Goal: Task Accomplishment & Management: Manage account settings

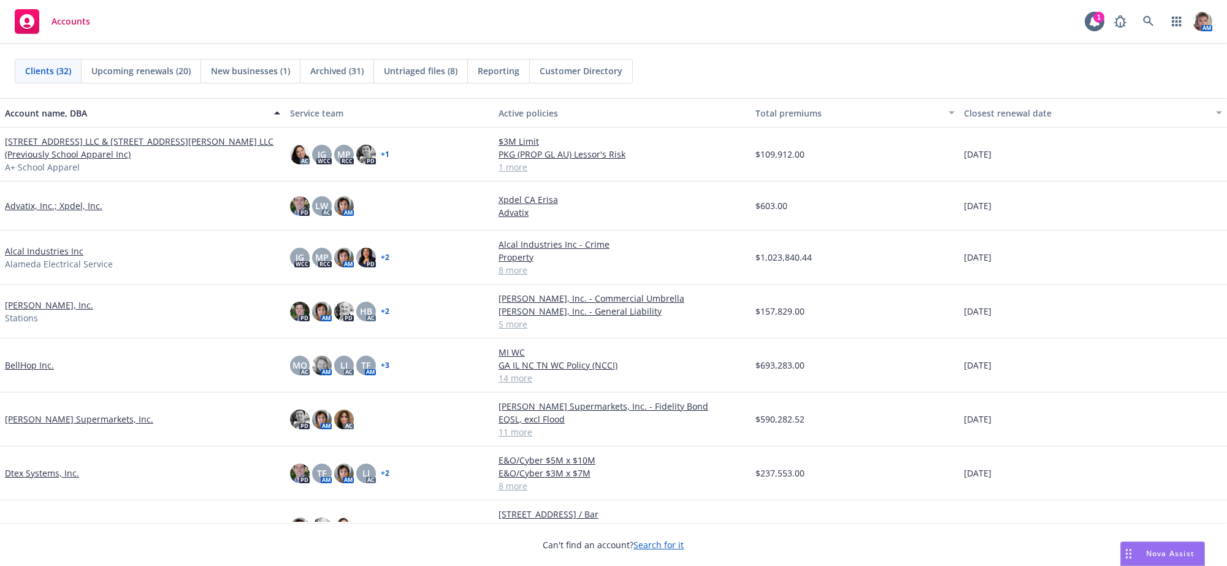
click at [25, 372] on link "BellHop Inc." at bounding box center [29, 365] width 49 height 13
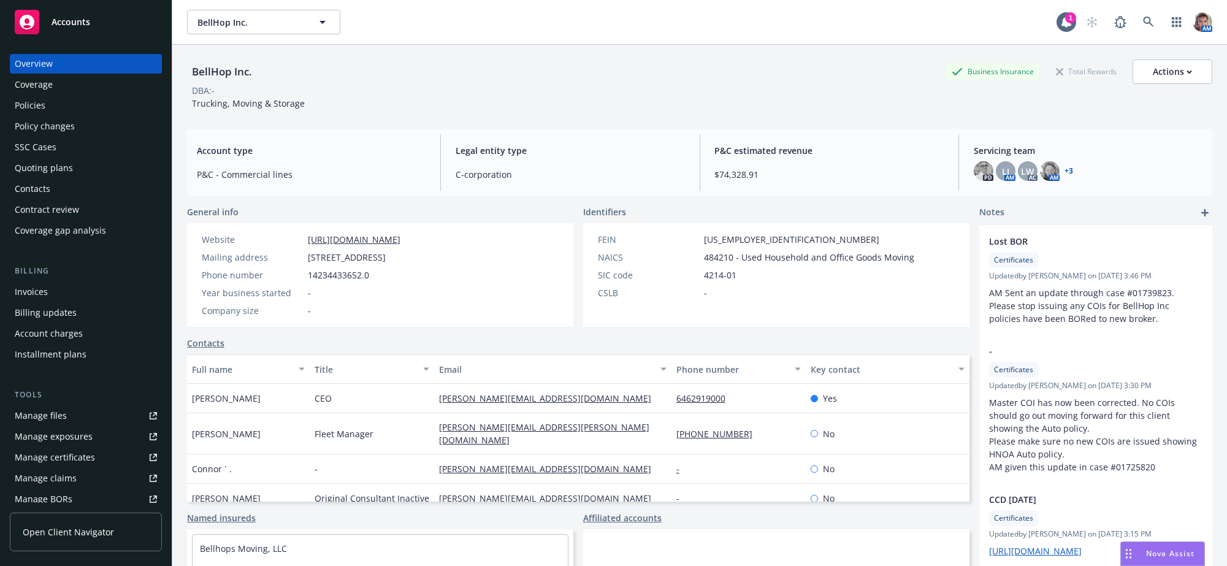
click at [38, 108] on div "Policies" at bounding box center [30, 106] width 31 height 20
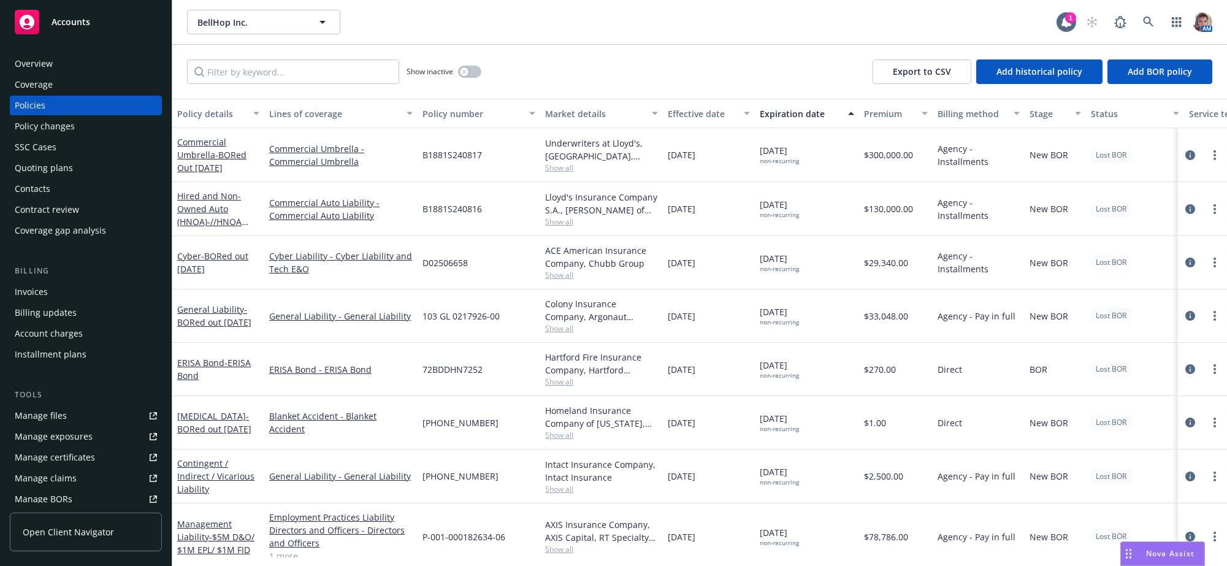
click at [442, 120] on div "Policy number" at bounding box center [472, 113] width 99 height 13
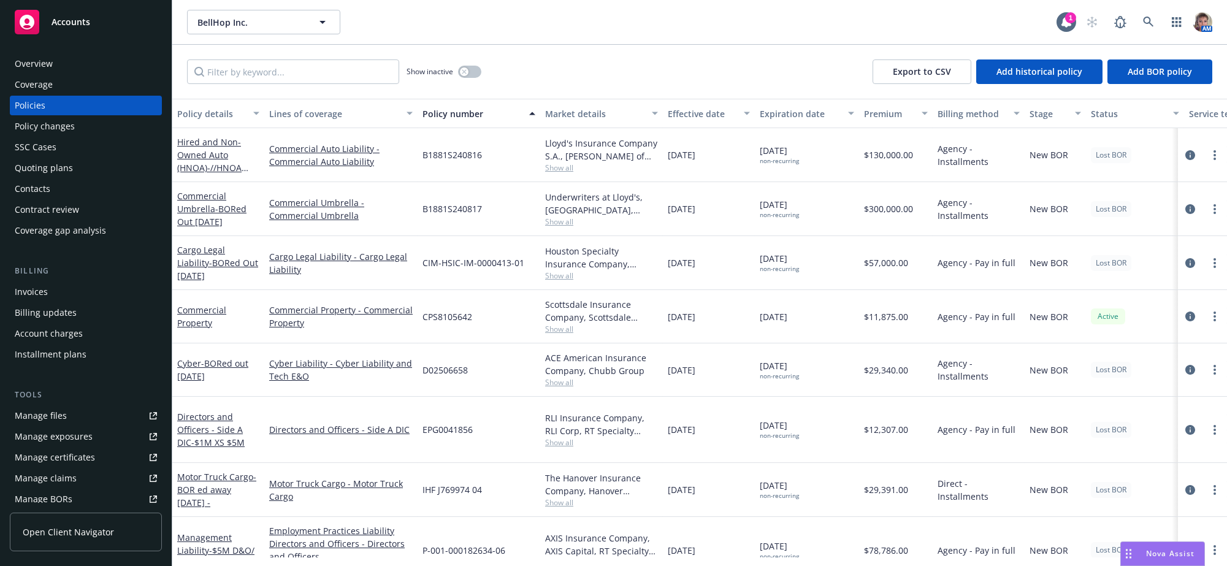
click at [494, 342] on div "CPS8105642" at bounding box center [479, 316] width 123 height 53
click at [1208, 324] on link "more" at bounding box center [1215, 316] width 15 height 15
click at [1119, 419] on link "End policy" at bounding box center [1137, 410] width 144 height 25
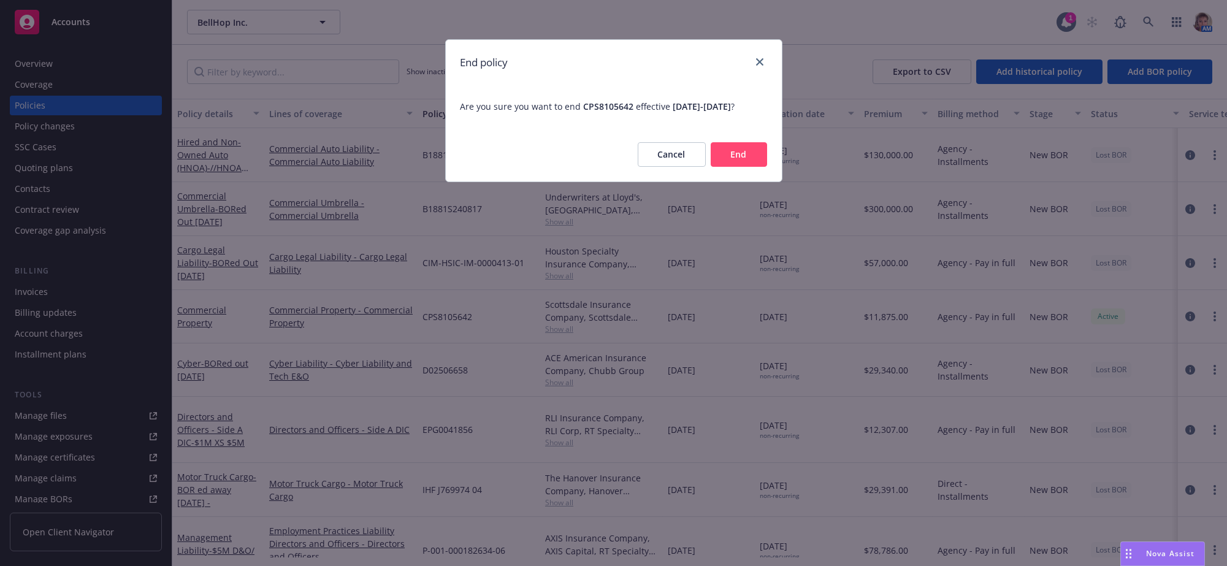
click at [750, 167] on button "End" at bounding box center [739, 154] width 56 height 25
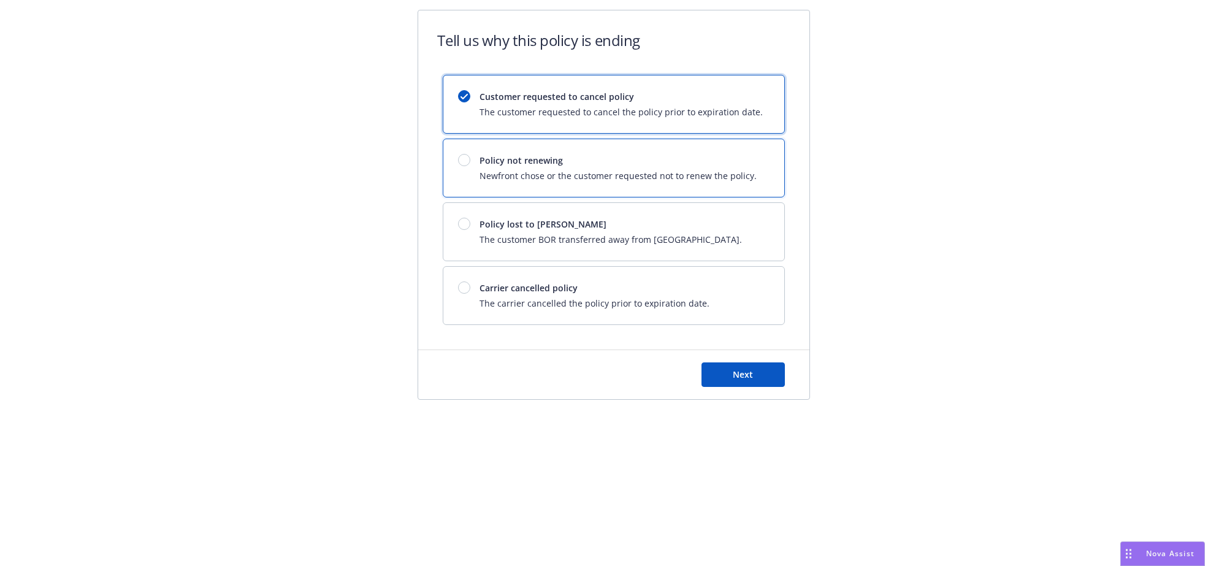
click at [466, 166] on div at bounding box center [464, 160] width 12 height 12
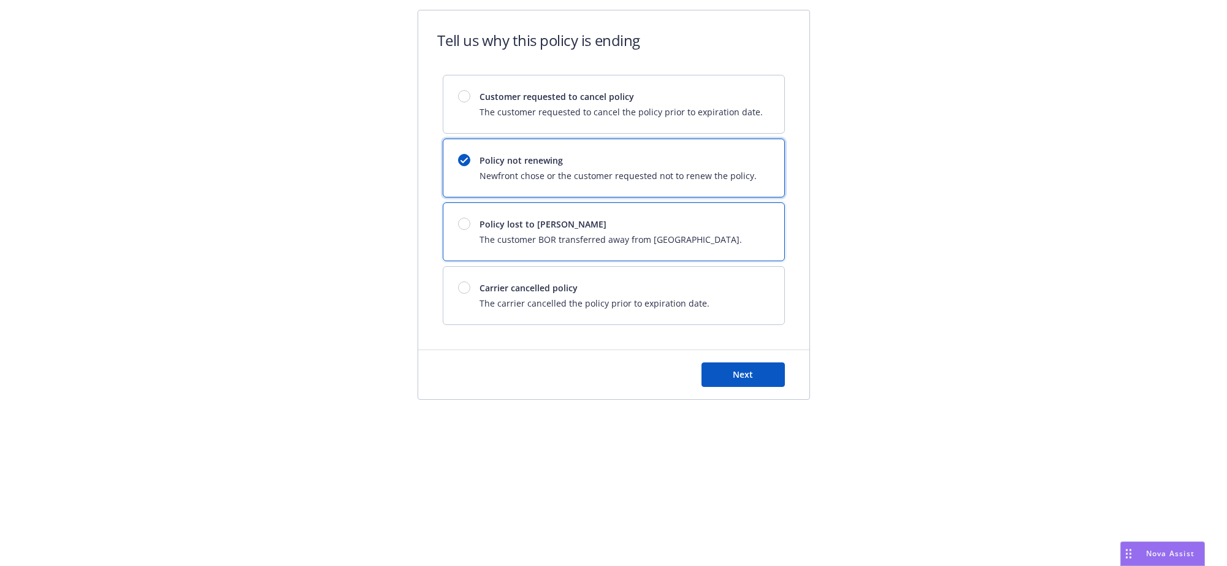
click at [464, 230] on div at bounding box center [464, 224] width 12 height 12
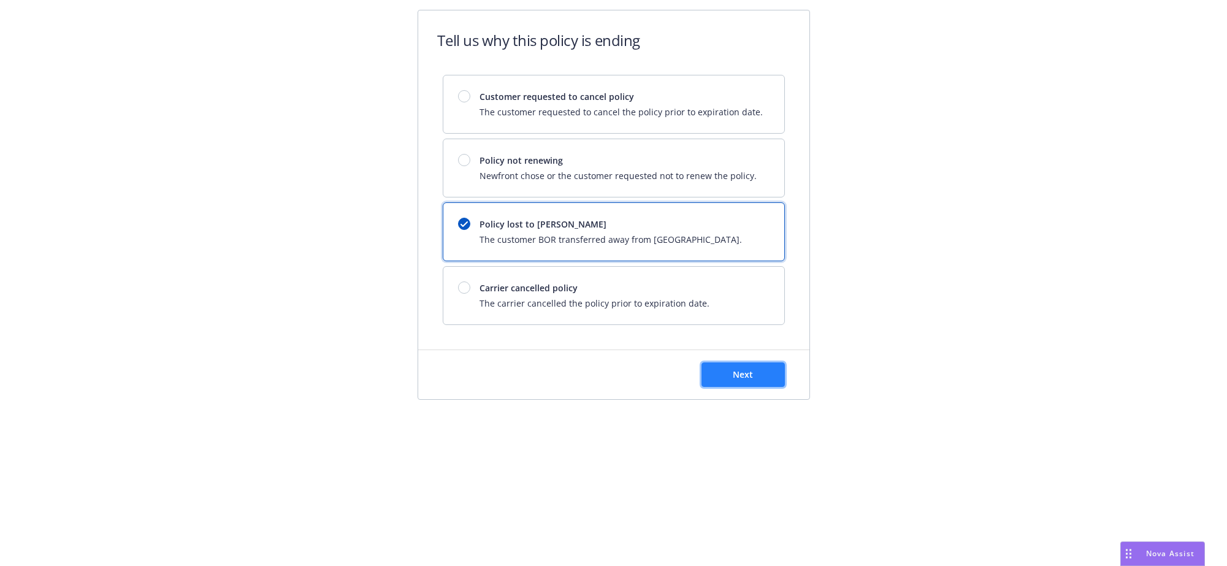
click at [731, 387] on button "Next" at bounding box center [743, 374] width 83 height 25
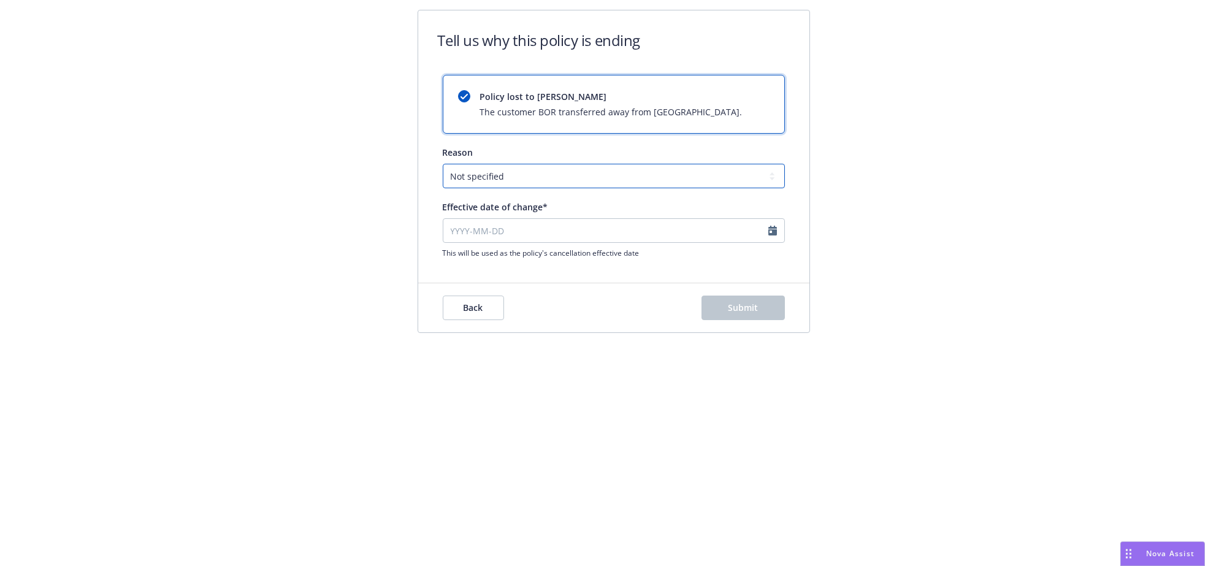
click at [508, 177] on select "Not specified Service Pricing Buyer change M&A, Bankruptcy, or Out of business …" at bounding box center [614, 176] width 342 height 25
click at [445, 170] on select "Not specified Service Pricing Buyer change M&A, Bankruptcy, or Out of business …" at bounding box center [614, 176] width 342 height 25
select select "August"
select select "2025"
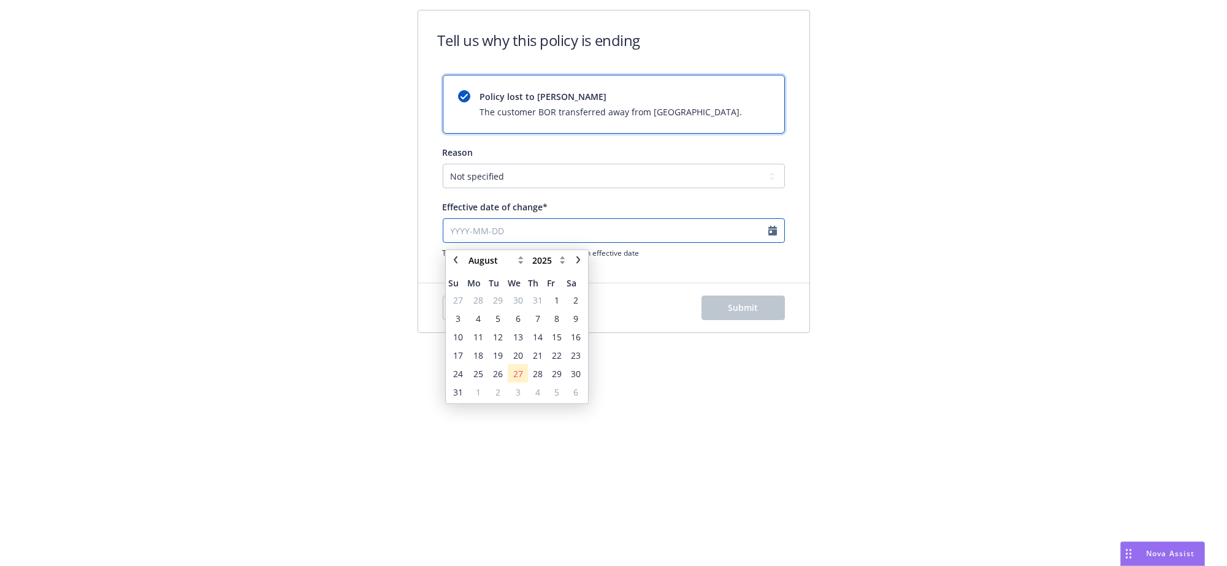
click at [512, 243] on input "Effective date of change*" at bounding box center [614, 230] width 342 height 25
click at [559, 321] on span "8" at bounding box center [556, 322] width 17 height 15
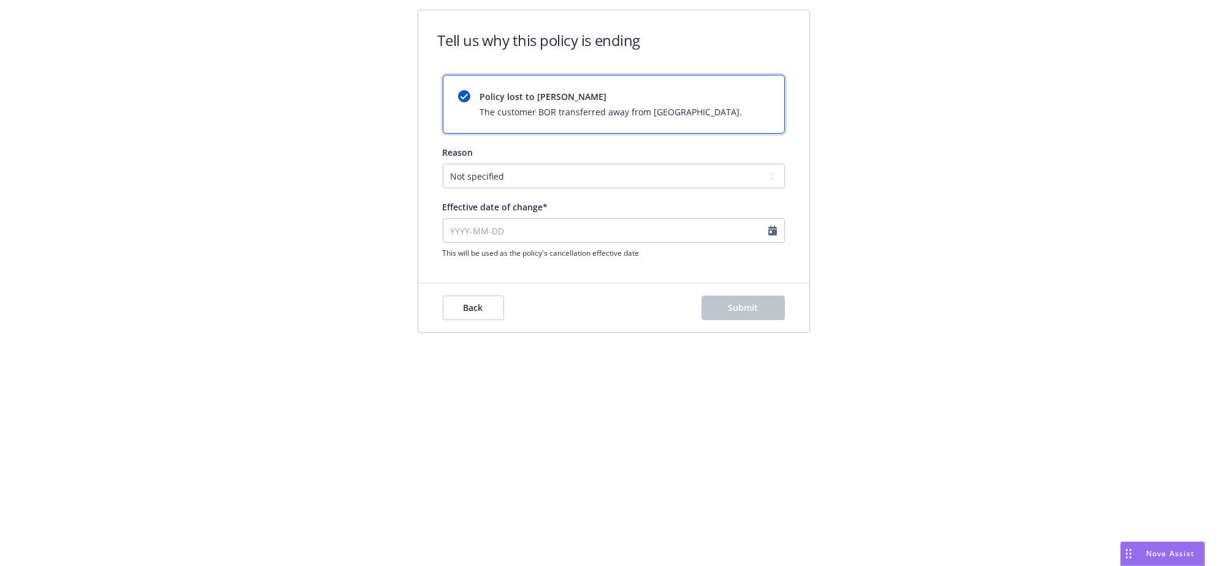
type input "[DATE]"
click at [729, 313] on span "Submit" at bounding box center [743, 308] width 30 height 12
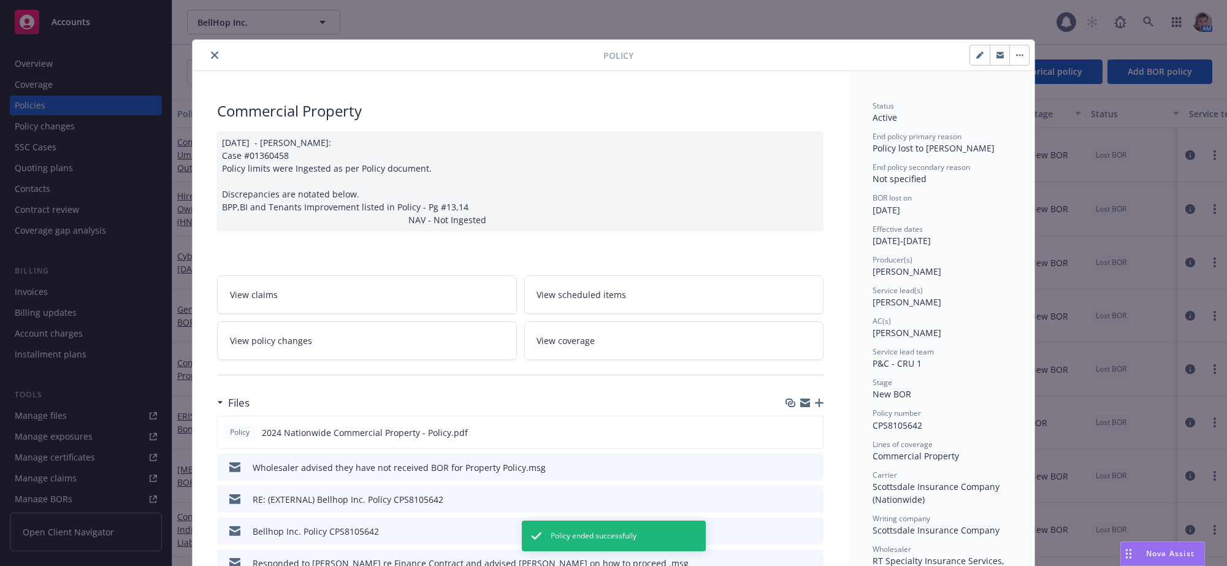
scroll to position [37, 0]
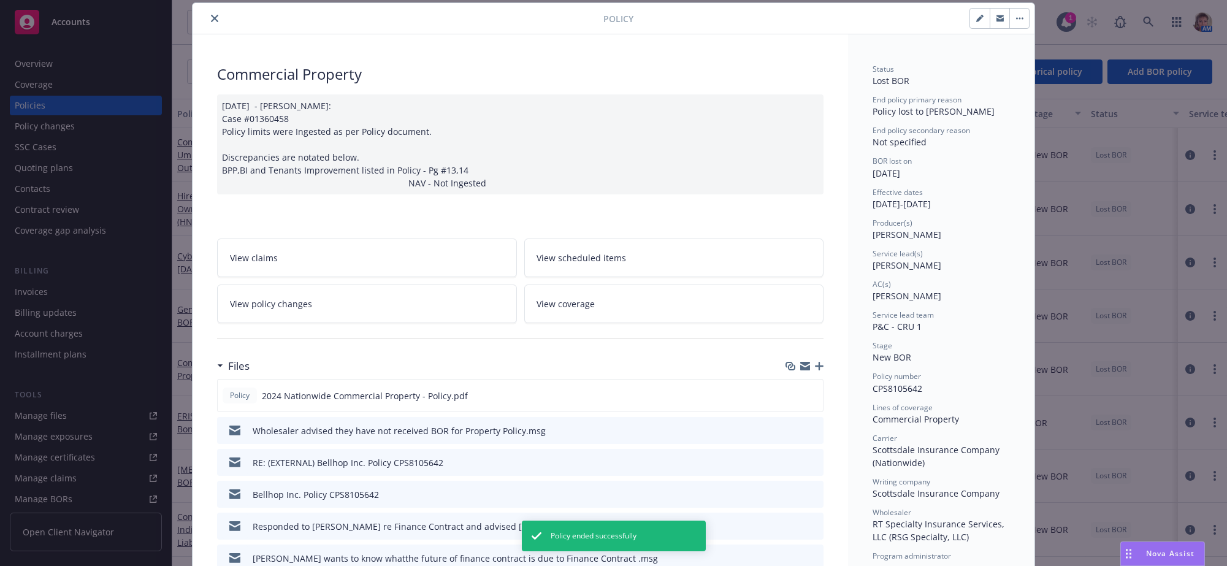
click at [976, 20] on icon "button" at bounding box center [979, 18] width 7 height 7
select select "NEW_BOR"
select select "12"
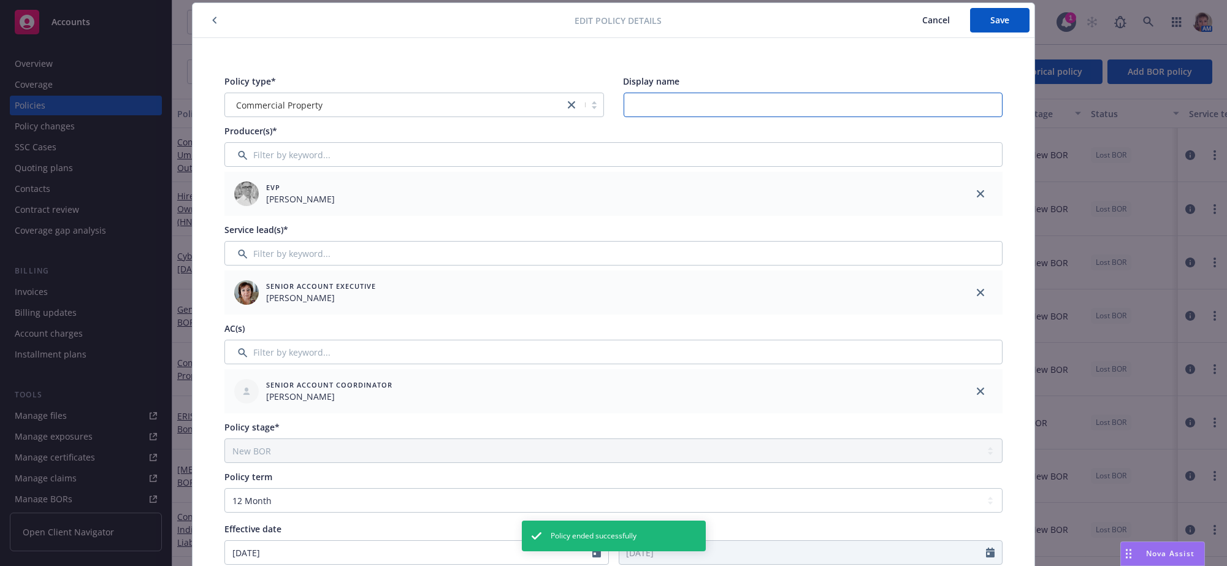
click at [646, 109] on input "Display name" at bounding box center [814, 105] width 380 height 25
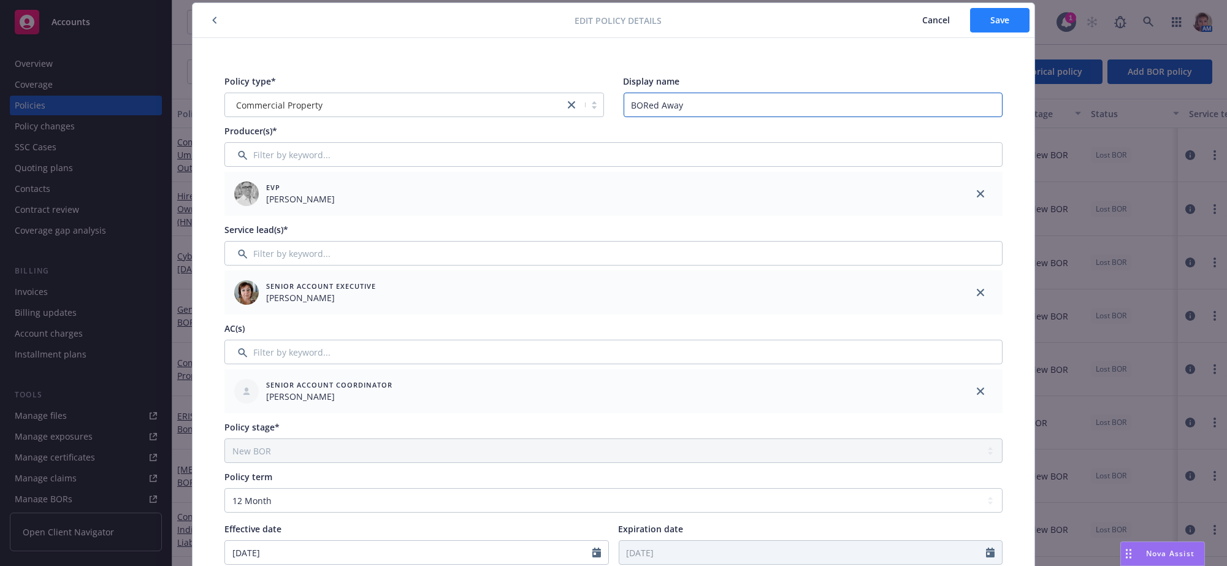
type input "BORed Away"
click at [994, 25] on span "Save" at bounding box center [1000, 20] width 19 height 12
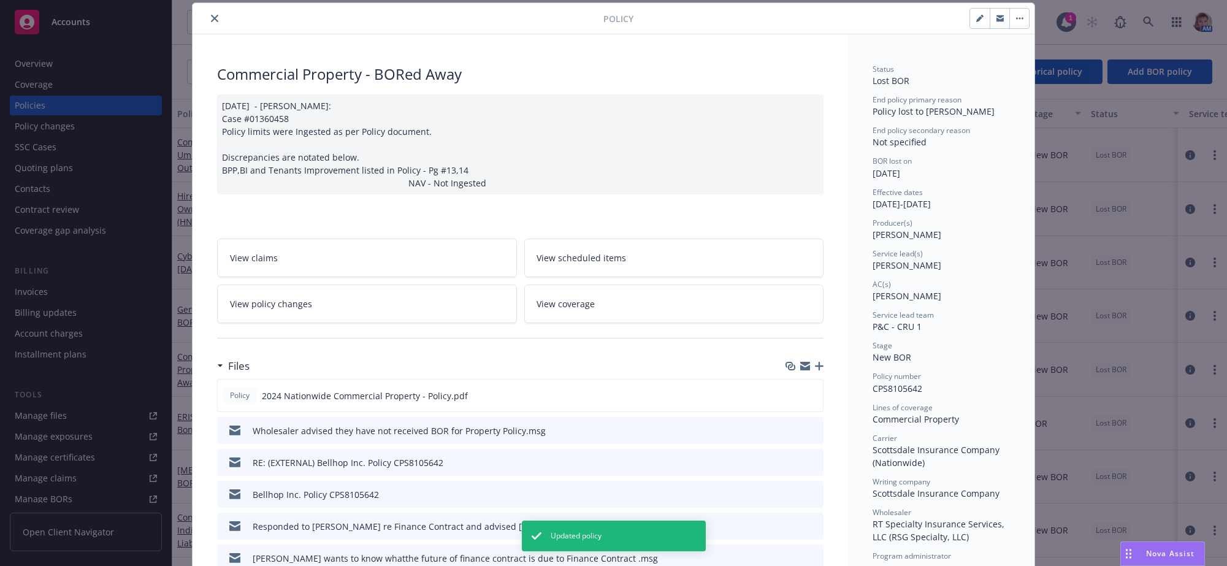
click at [811, 379] on div "Files" at bounding box center [520, 366] width 607 height 26
click at [815, 370] on icon "button" at bounding box center [819, 366] width 9 height 9
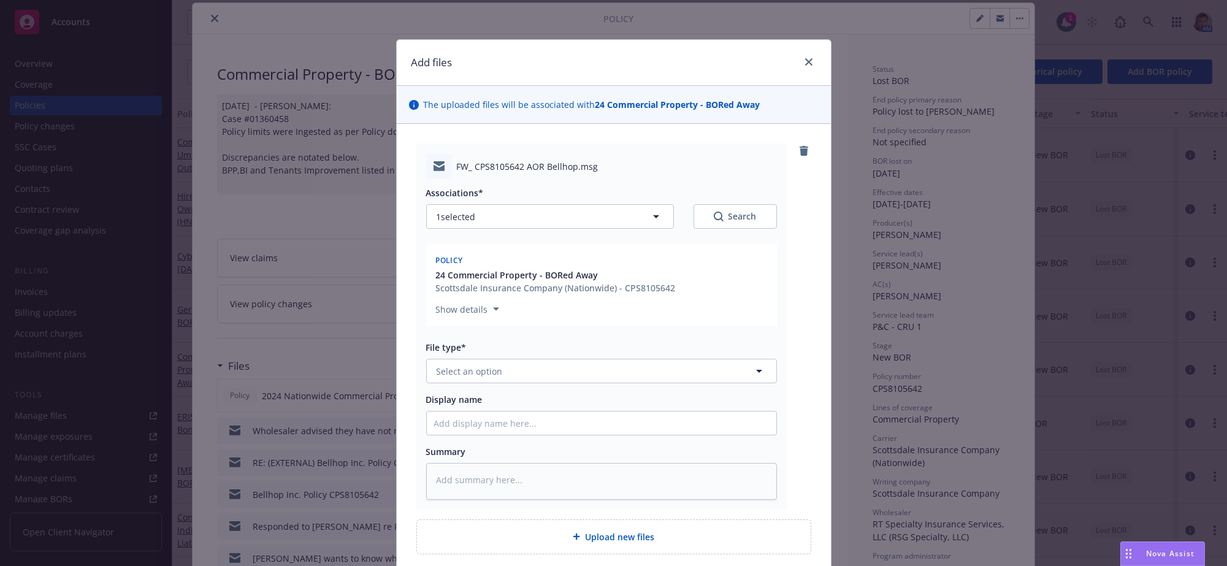
type textarea "x"
click at [491, 378] on span "Select an option" at bounding box center [470, 371] width 66 height 13
type input "em"
click at [474, 459] on div "Email" at bounding box center [602, 444] width 350 height 33
click at [472, 435] on input "Display name" at bounding box center [602, 423] width 350 height 23
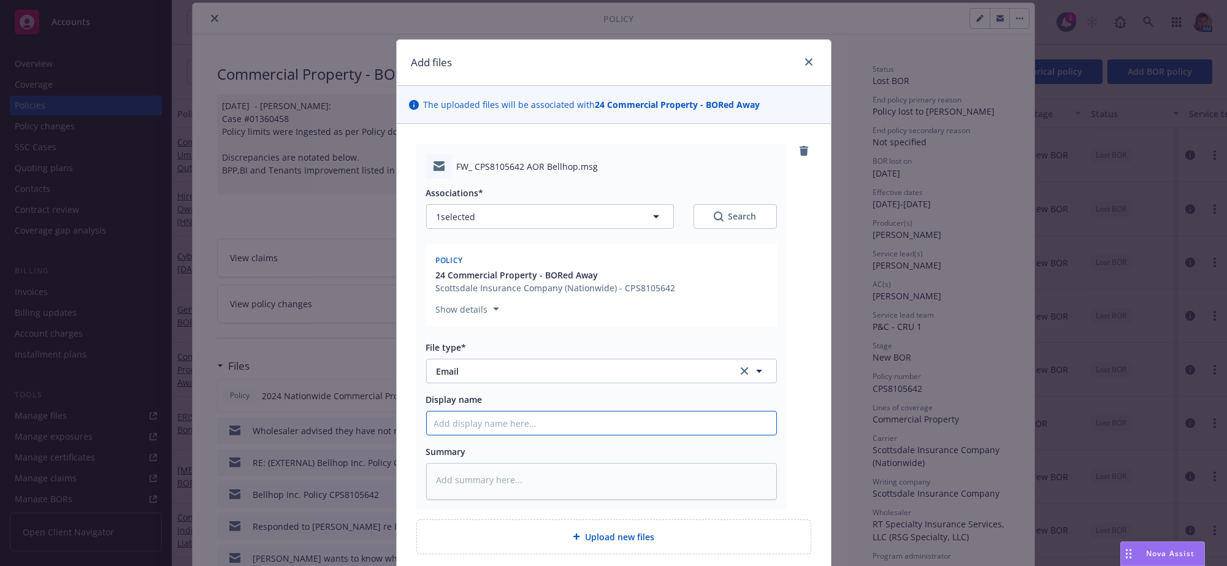
type textarea "x"
type input "B"
type textarea "x"
type input "BO"
type textarea "x"
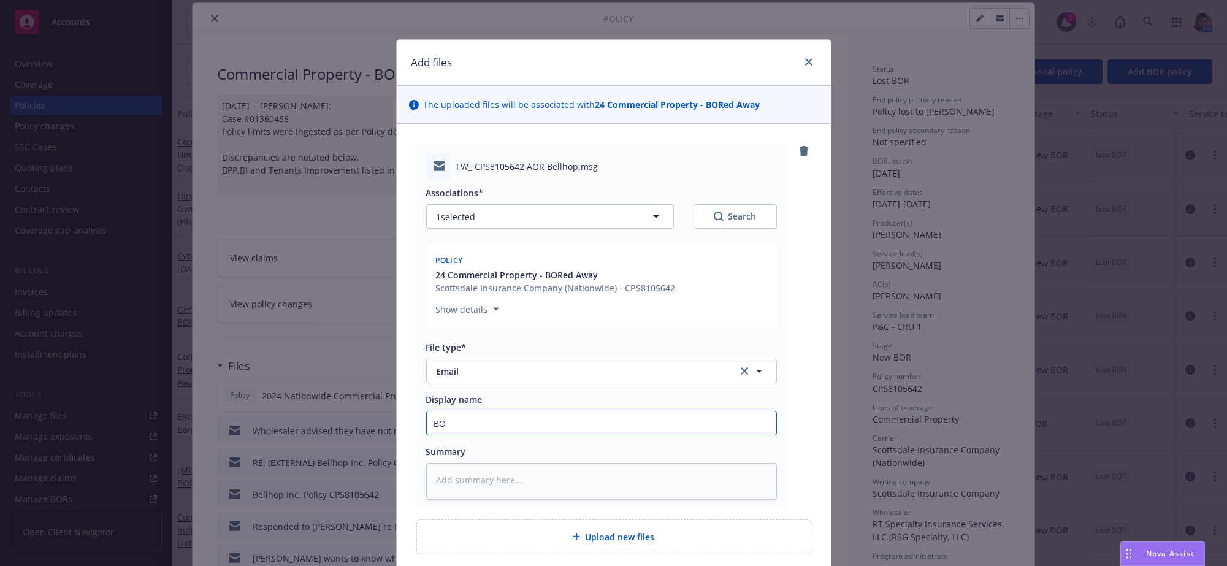
type input "BOR"
type textarea "x"
type input "BOR"
type textarea "x"
type input "BOR r"
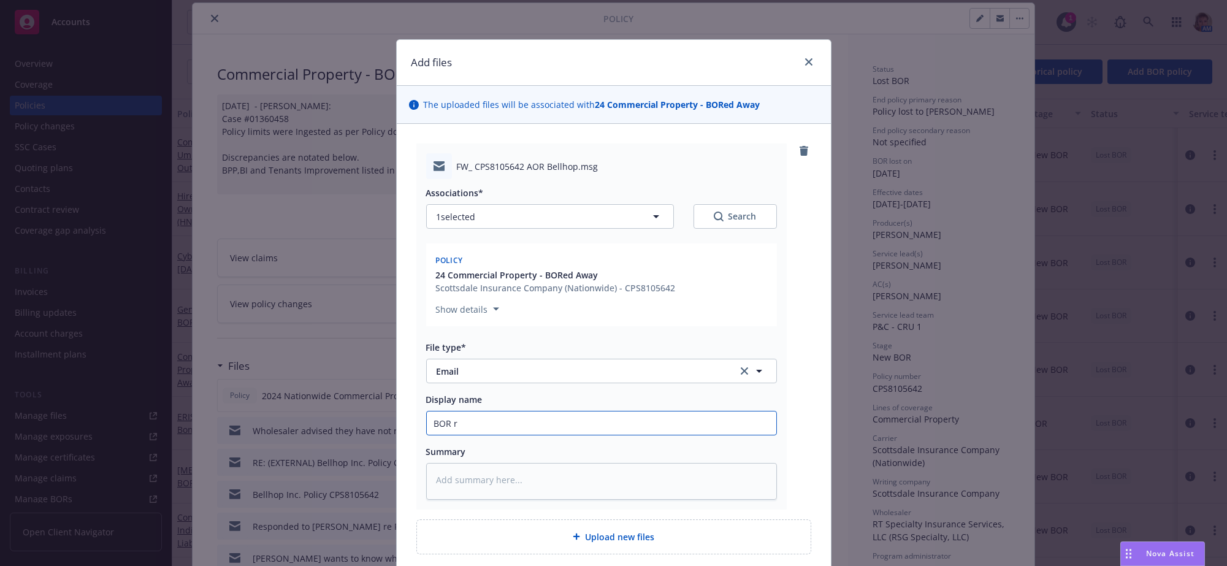
type textarea "x"
type input "BOR re"
type textarea "x"
type input "BOR rec"
type textarea "x"
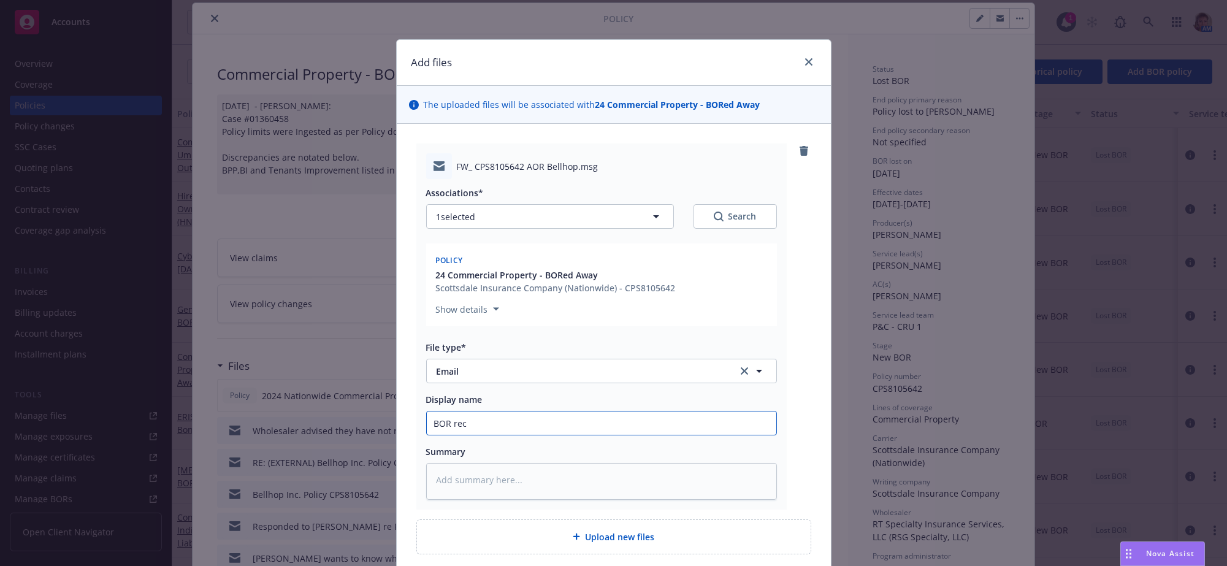
type input "BOR rece"
type textarea "x"
type input "BOR recei"
type textarea "x"
type input "BOR receiv"
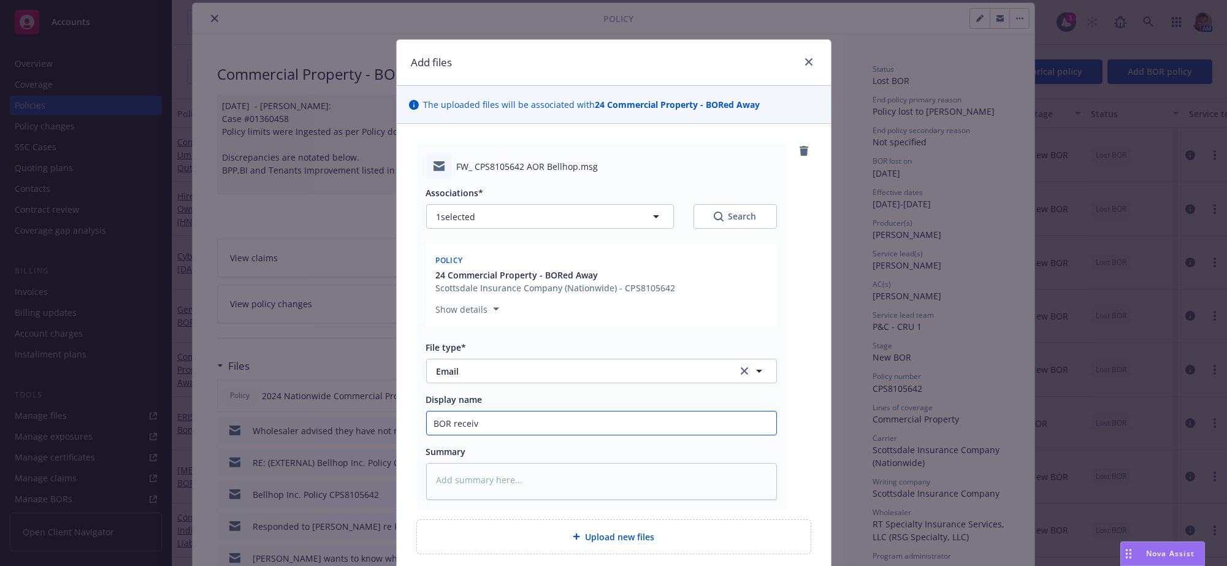
type textarea "x"
type input "BOR receive"
type textarea "x"
type input "BOR received"
type textarea "x"
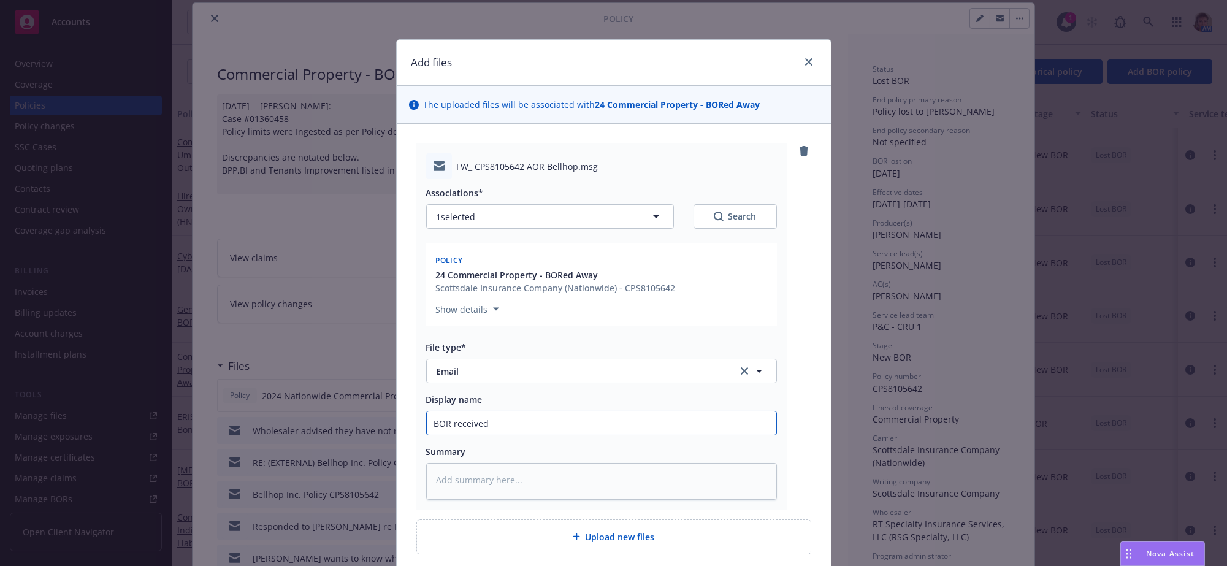
type input "BOR received"
type textarea "x"
type input "BOR received f"
type textarea "x"
type input "BOR received fo"
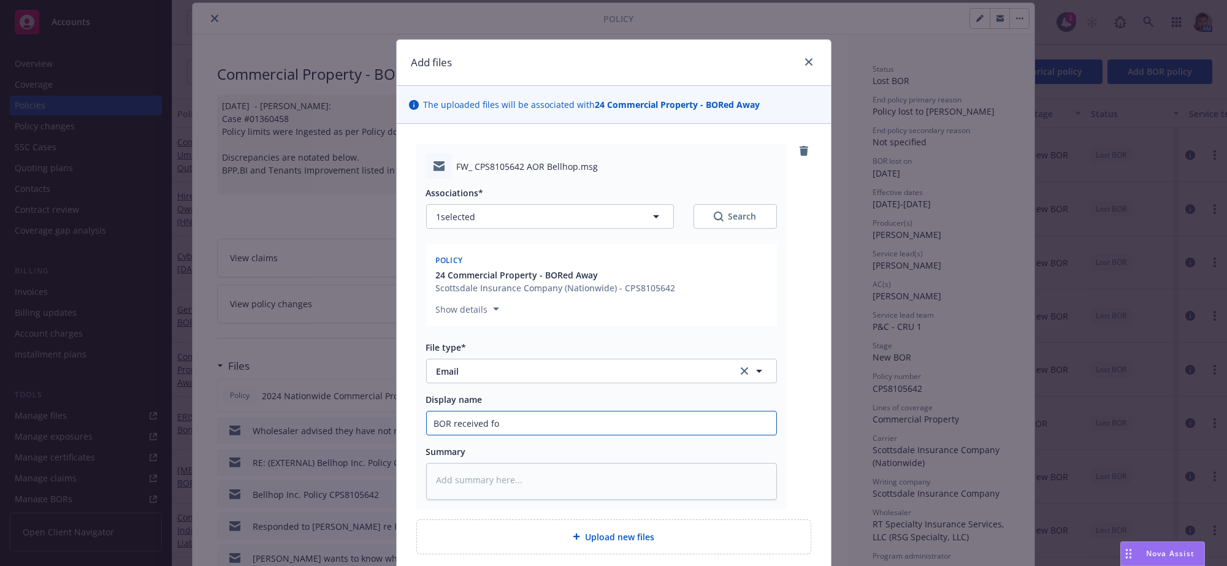
type textarea "x"
type input "BOR received for"
type textarea "x"
type input "BOR received for"
type textarea "x"
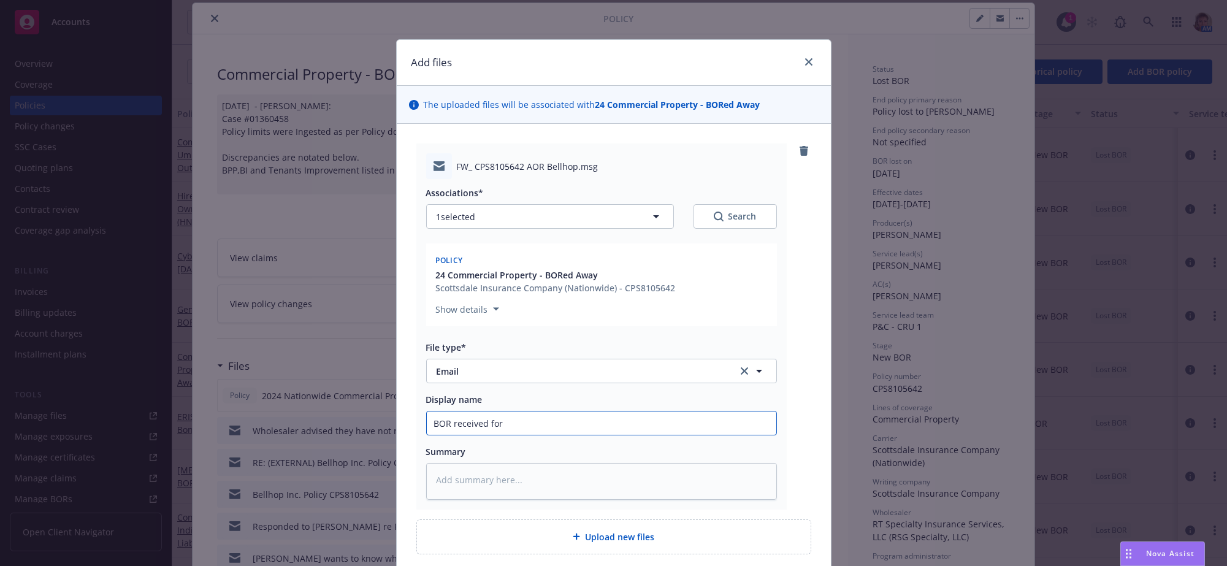
type input "BOR received for t"
type textarea "x"
type input "BOR received for th"
type textarea "x"
type input "BOR received for the"
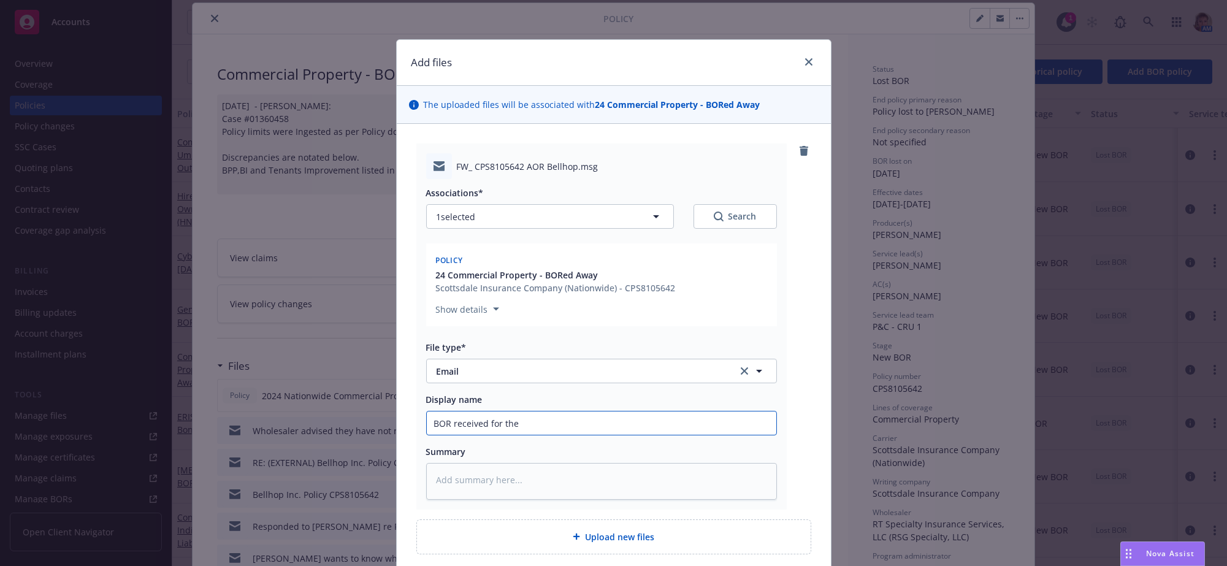
type textarea "x"
type input "BOR received for the"
type textarea "x"
type input "[PERSON_NAME] received for the p"
type textarea "x"
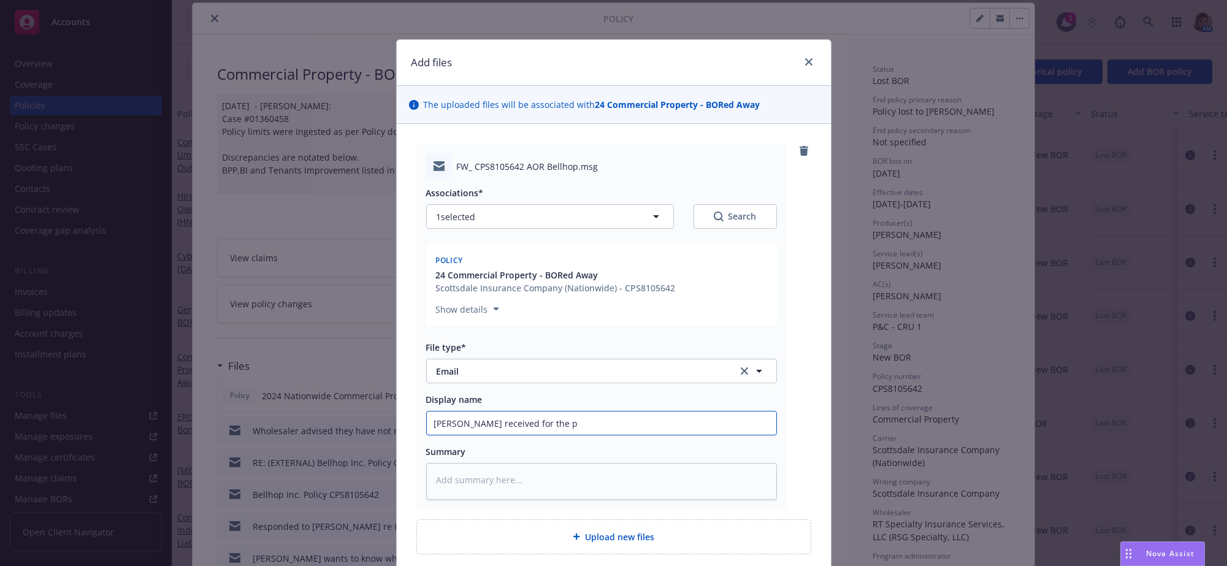
type input "BOR received for the pr"
type textarea "x"
type input "[PERSON_NAME] received for the pro"
type textarea "x"
type input "[PERSON_NAME] received for the prop"
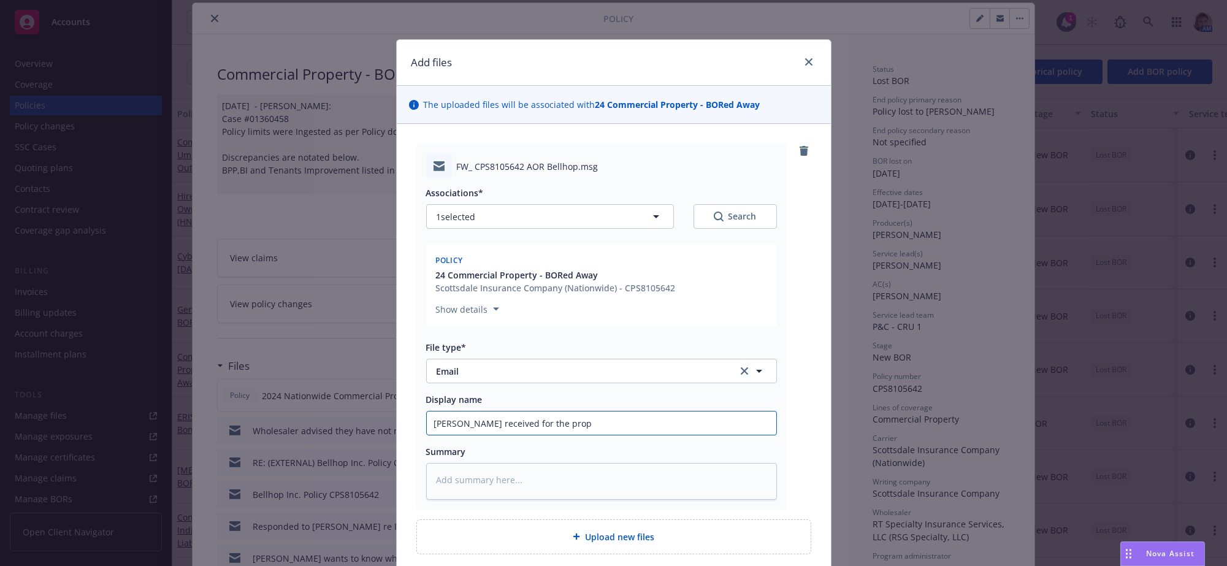
type textarea "x"
type input "BOR received for the prope"
type textarea "x"
type input "BOR received for the proper"
type textarea "x"
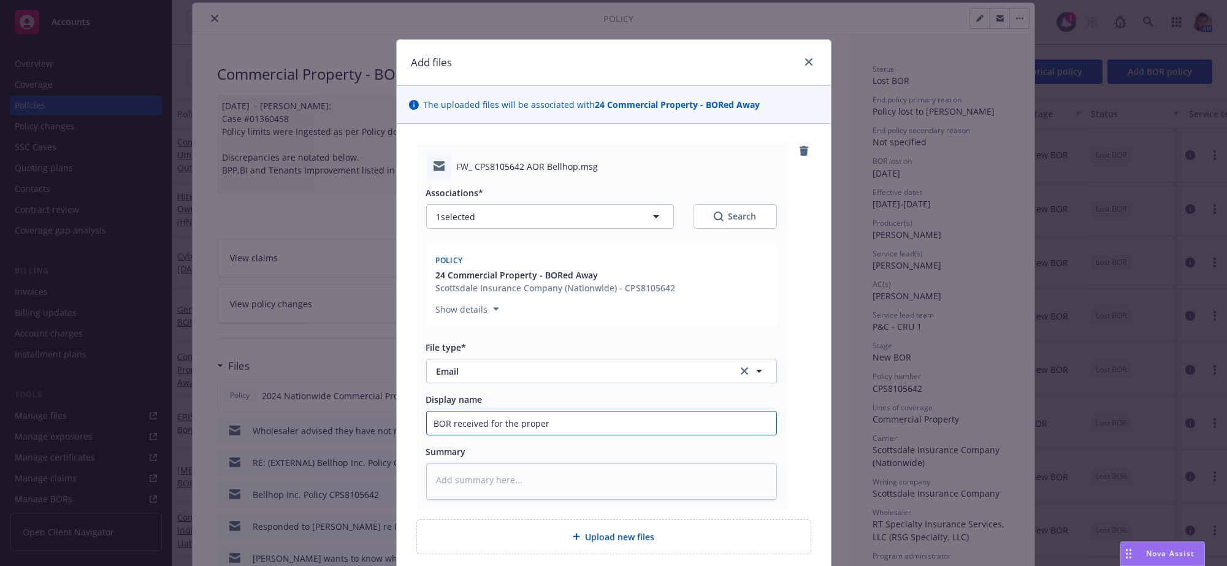
type input "BOR received for the propert"
type textarea "x"
type input "[PERSON_NAME] received for the property"
type textarea "x"
type input "[PERSON_NAME] received for the property"
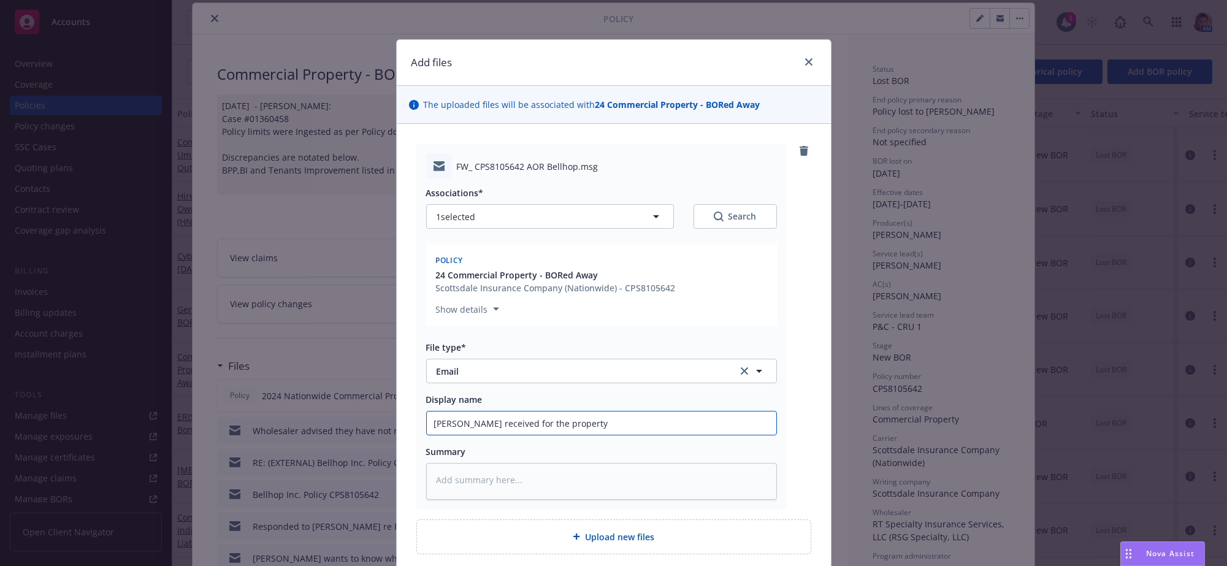
type textarea "x"
type input "[PERSON_NAME] received for the property p"
type textarea "x"
type input "[PERSON_NAME] received for the property po"
type textarea "x"
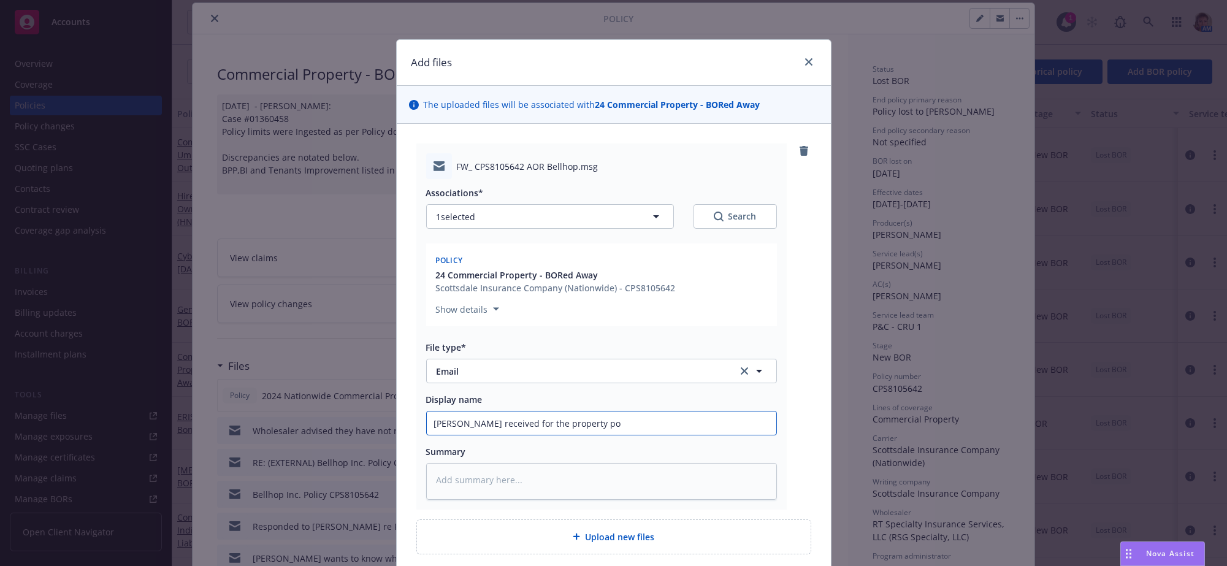
type input "[PERSON_NAME] received for the property pol"
type textarea "x"
type input "[PERSON_NAME] received for the property poli"
type textarea "x"
type input "[PERSON_NAME] received for the property polic"
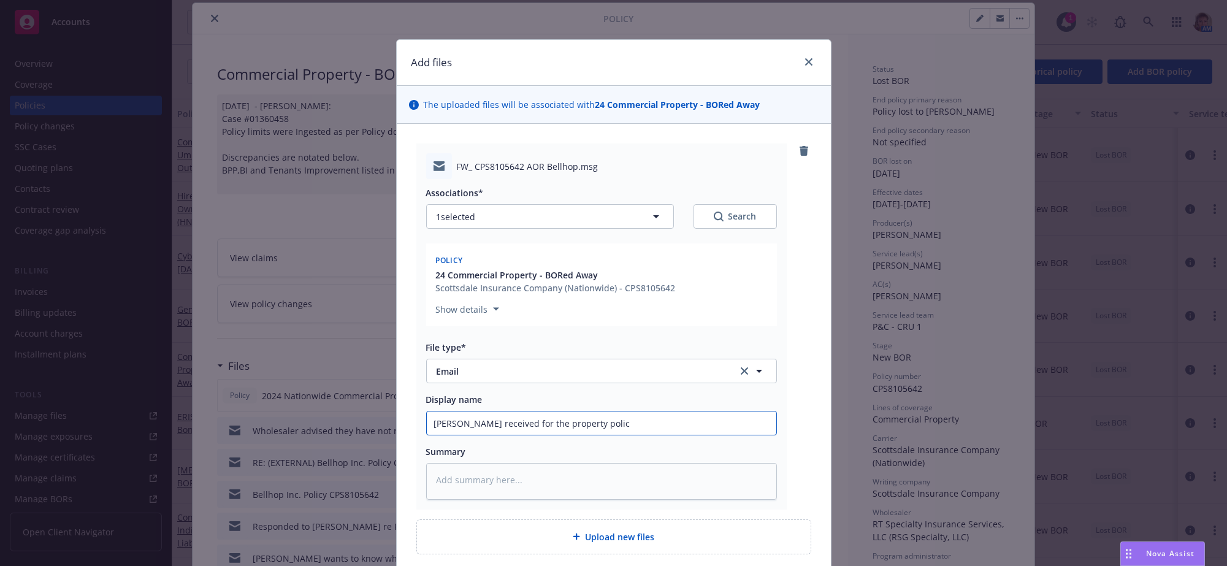
type textarea "x"
type input "[PERSON_NAME] received for the property policy"
type textarea "x"
type input "[PERSON_NAME] received for the property policy"
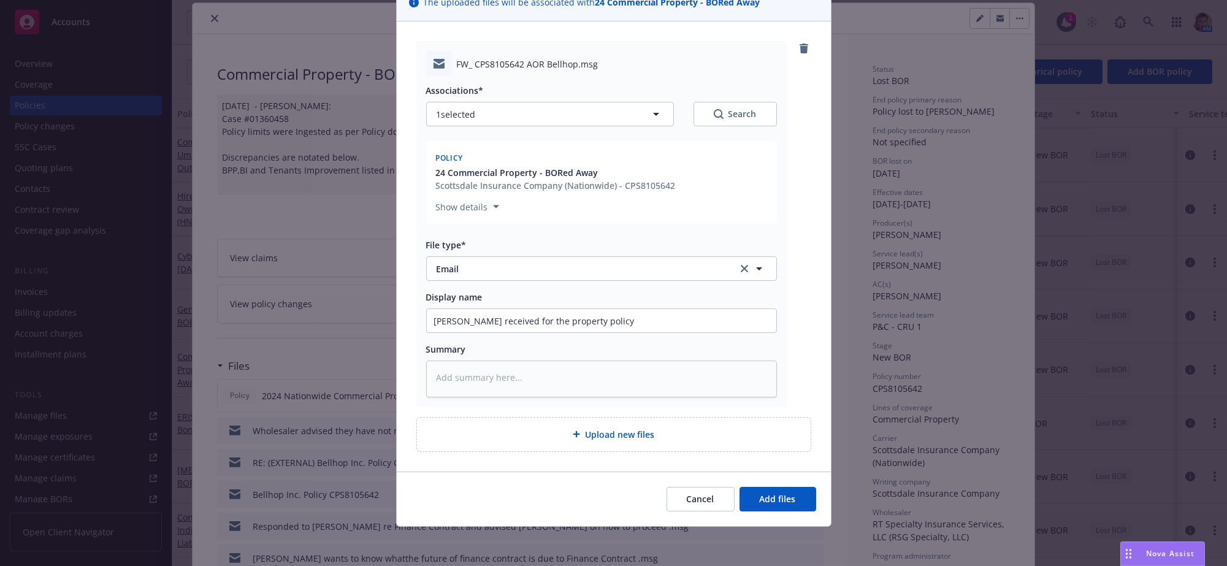
scroll to position [147, 0]
type textarea "x"
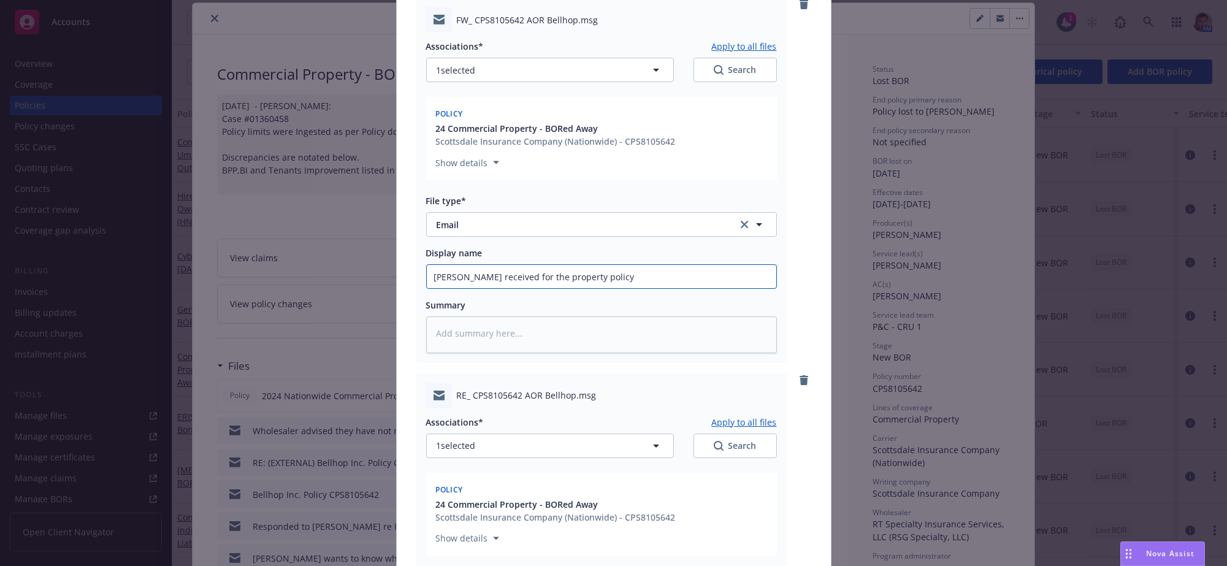
scroll to position [550, 0]
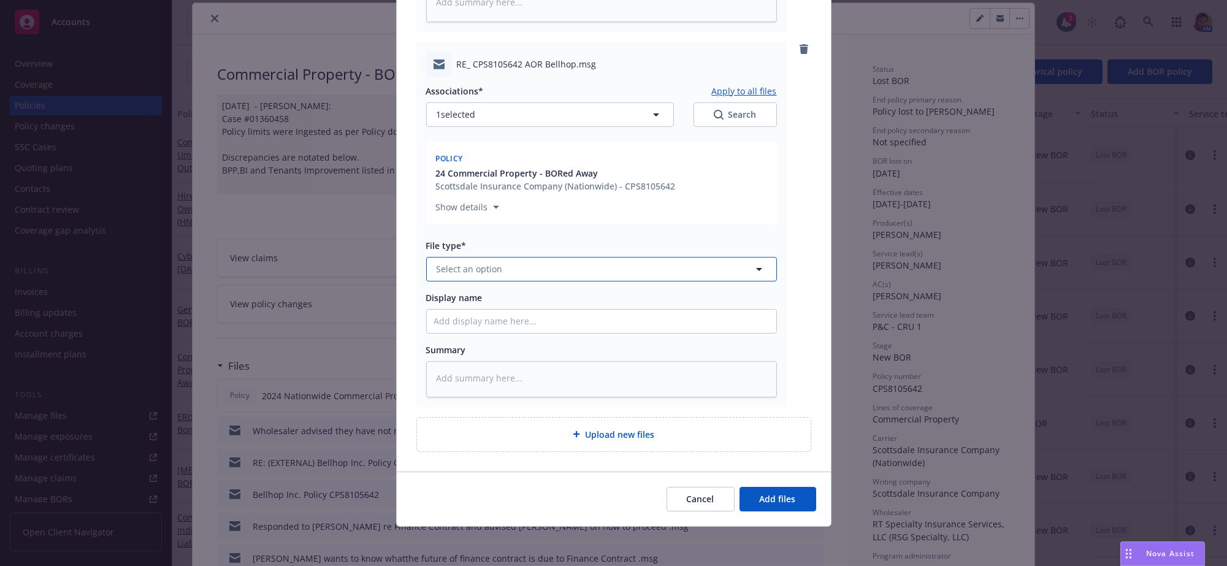
click at [451, 263] on span "Select an option" at bounding box center [470, 269] width 66 height 13
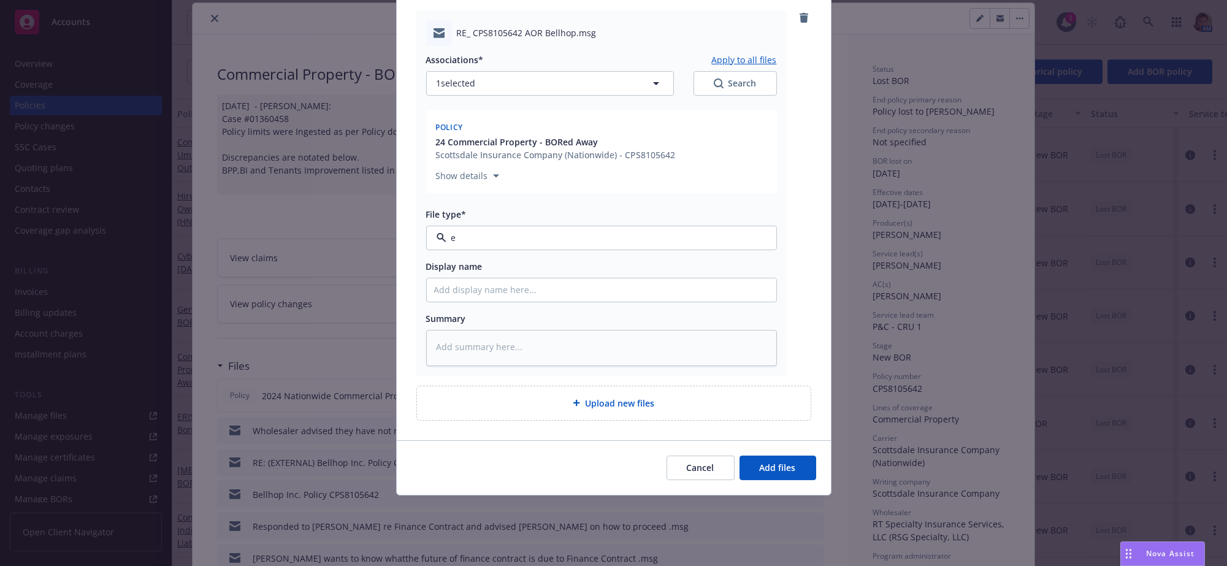
type input "em"
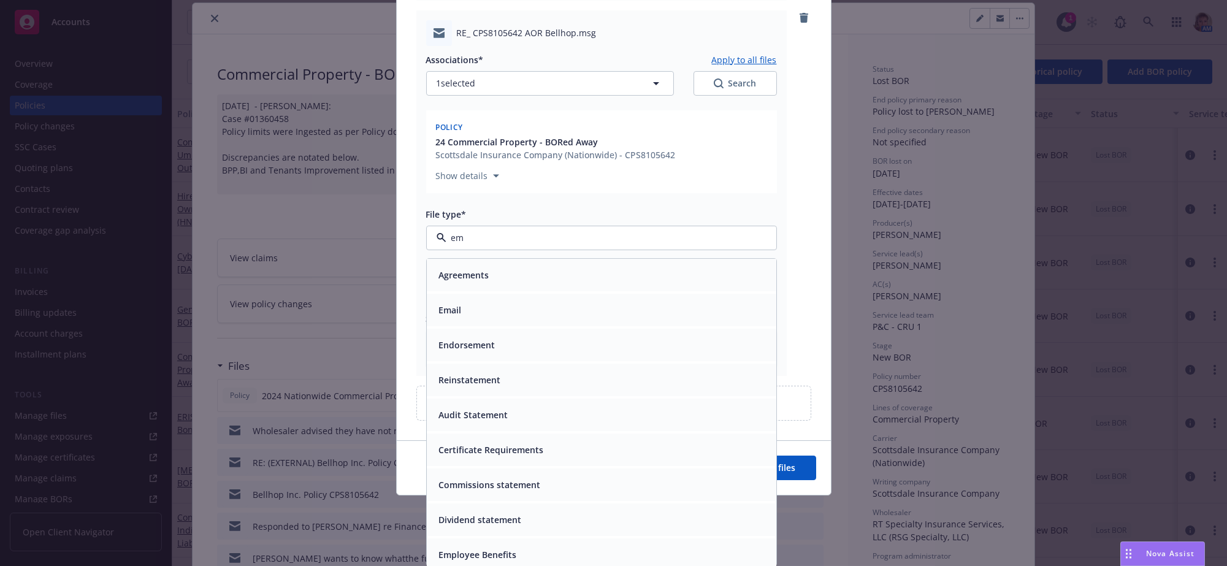
click at [461, 319] on div "Email" at bounding box center [449, 310] width 30 height 18
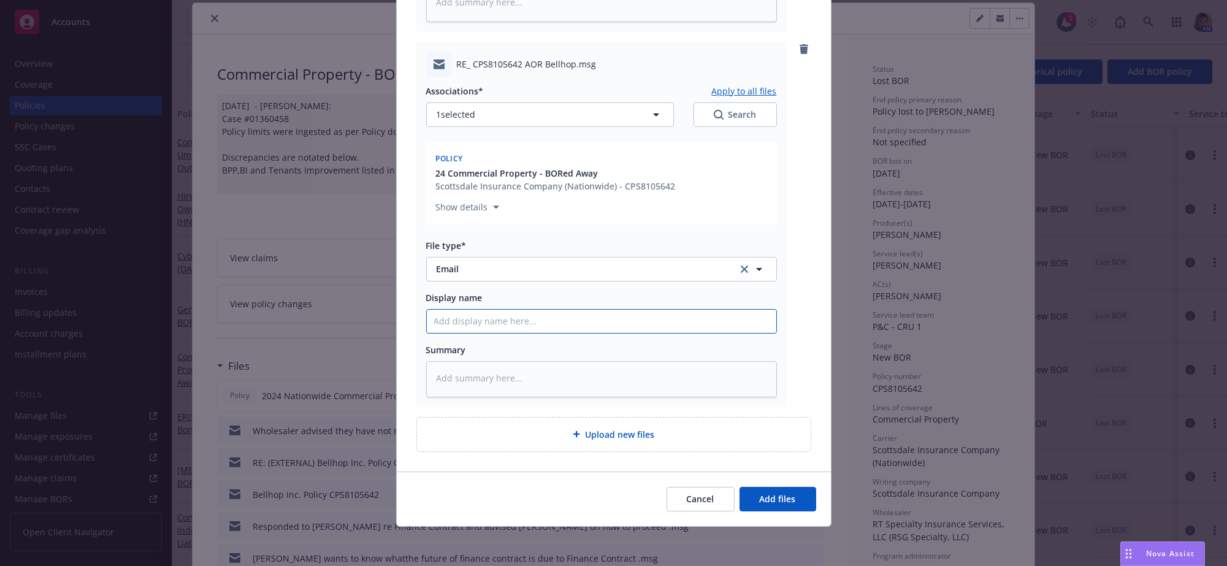
type textarea "x"
type input "A"
type textarea "x"
type input "Ad"
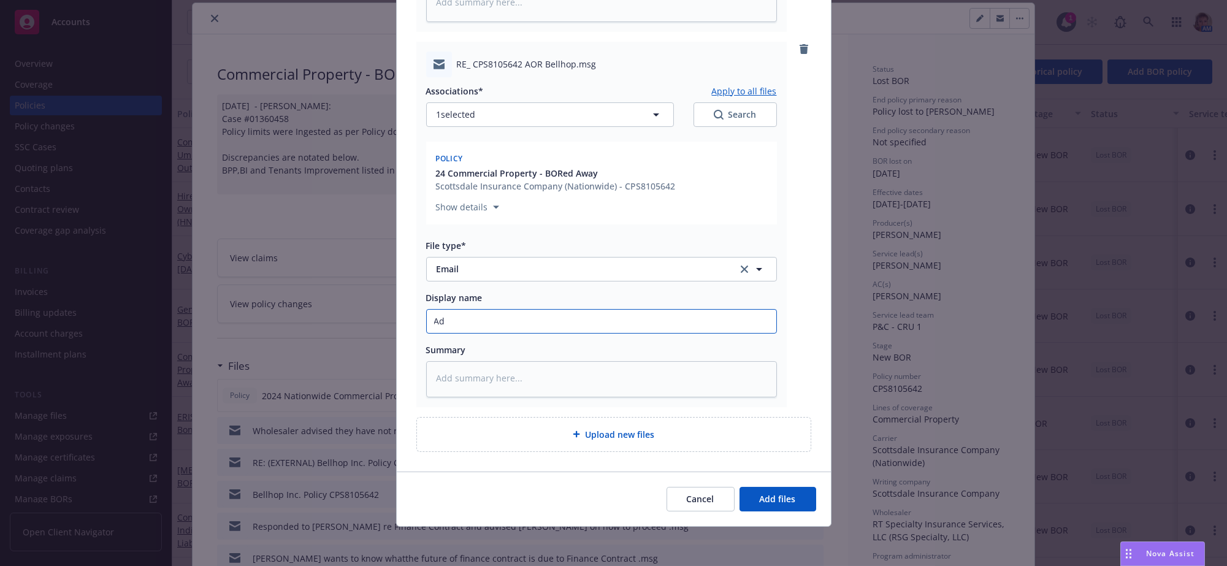
type textarea "x"
type input "Adv"
type textarea "x"
type input "Advi"
type textarea "x"
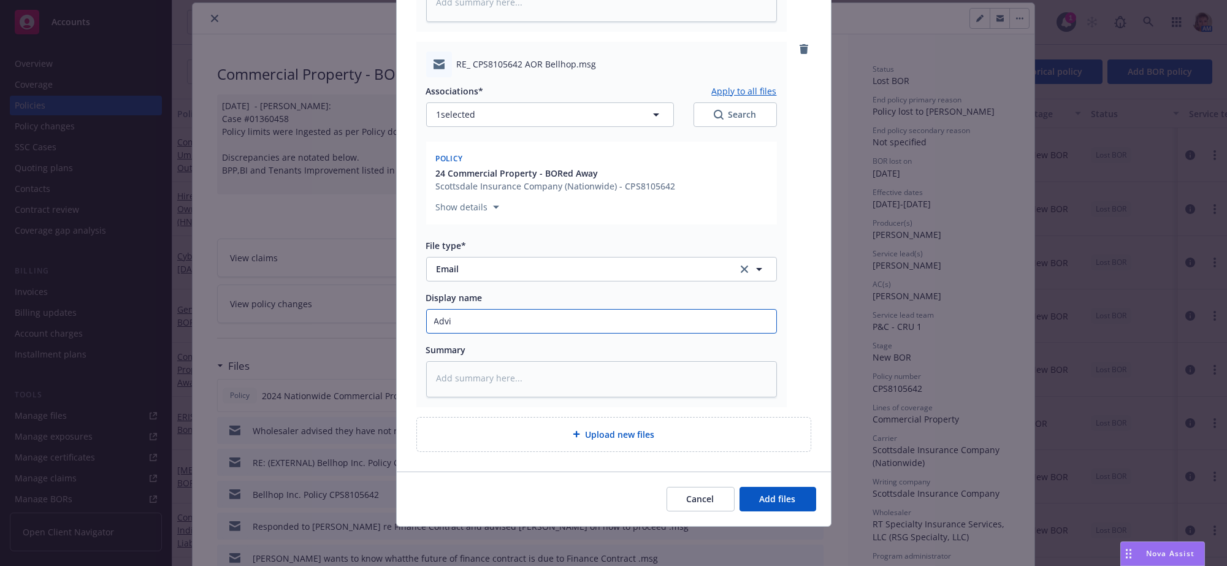
type input "Advis"
type textarea "x"
type input "Advise"
type textarea "x"
type input "Advised"
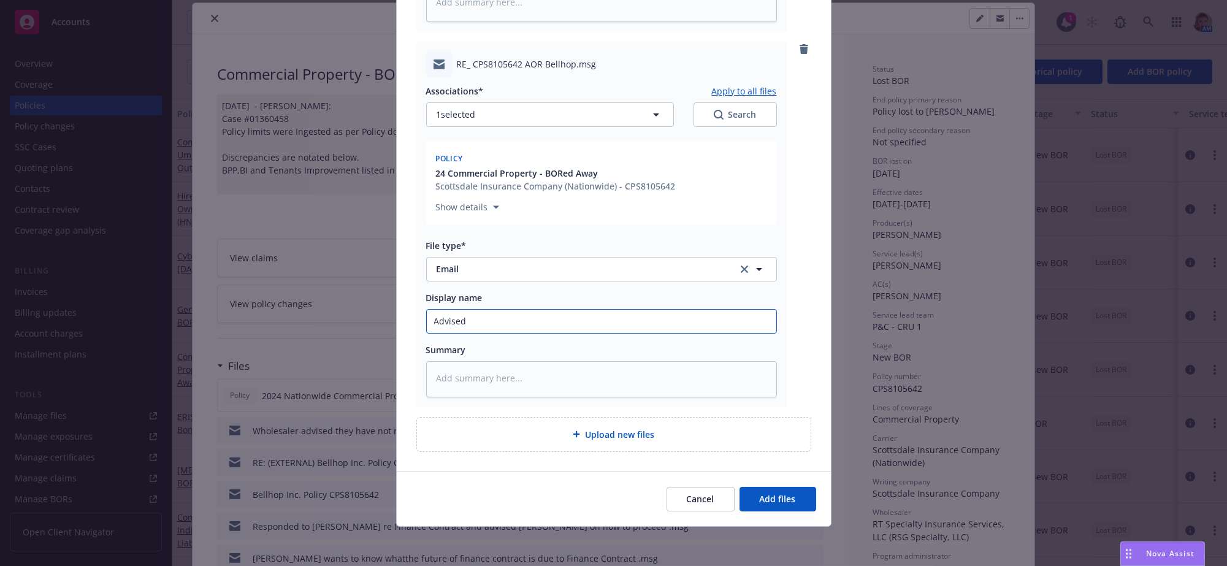
type textarea "x"
type input "Advised"
type textarea "x"
type input "Advised w"
type textarea "x"
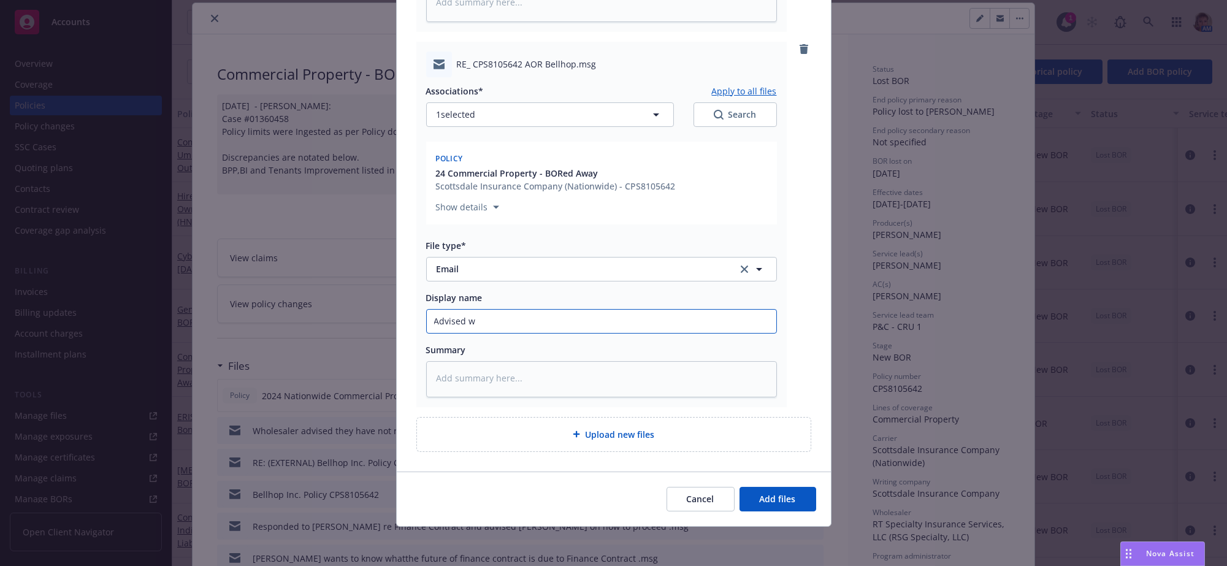
type input "Advised wh"
type textarea "x"
type input "Advised who"
type textarea "x"
type input "Advised whol"
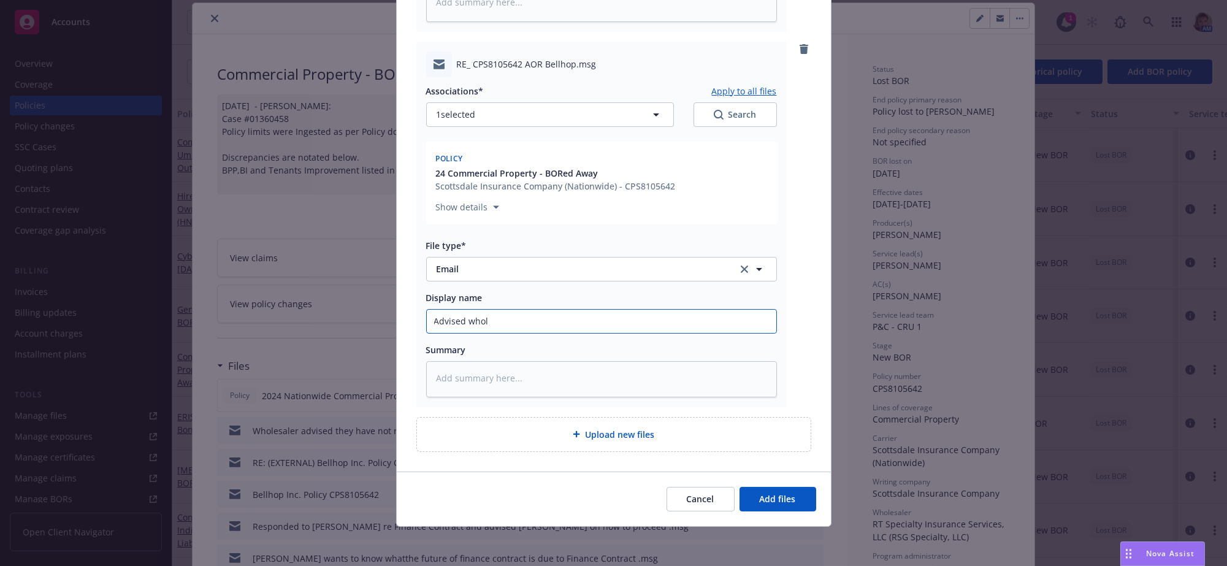
type textarea "x"
type input "Advised whole"
type textarea "x"
type input "Advised wholes"
type textarea "x"
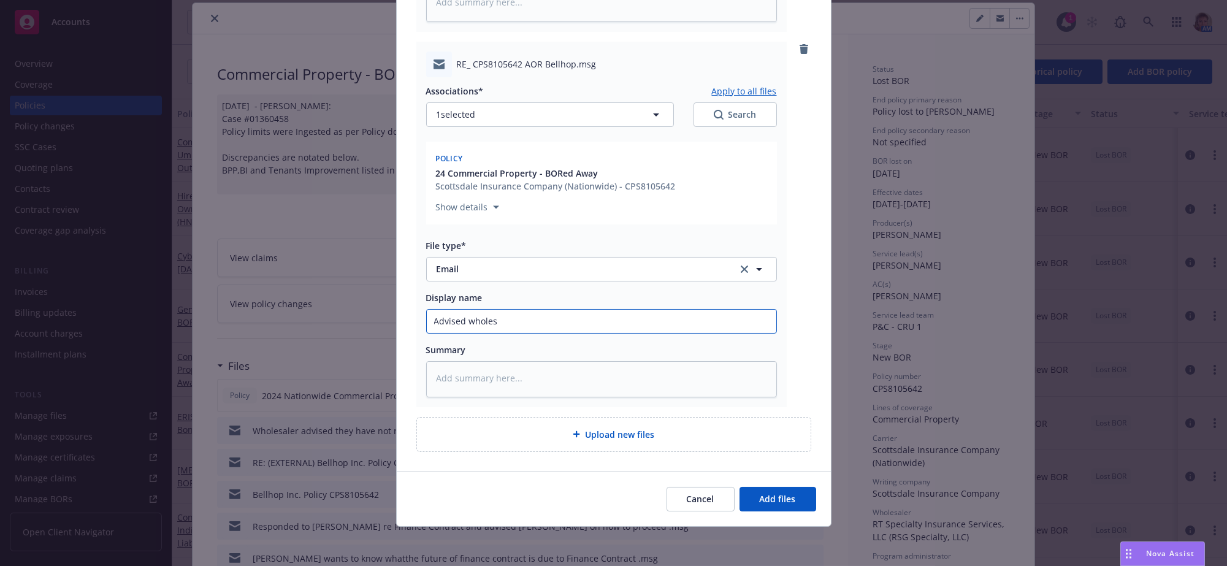
type input "Advised wholesa"
type textarea "x"
type input "Advised wholesal"
type textarea "x"
type input "Advised wholesale"
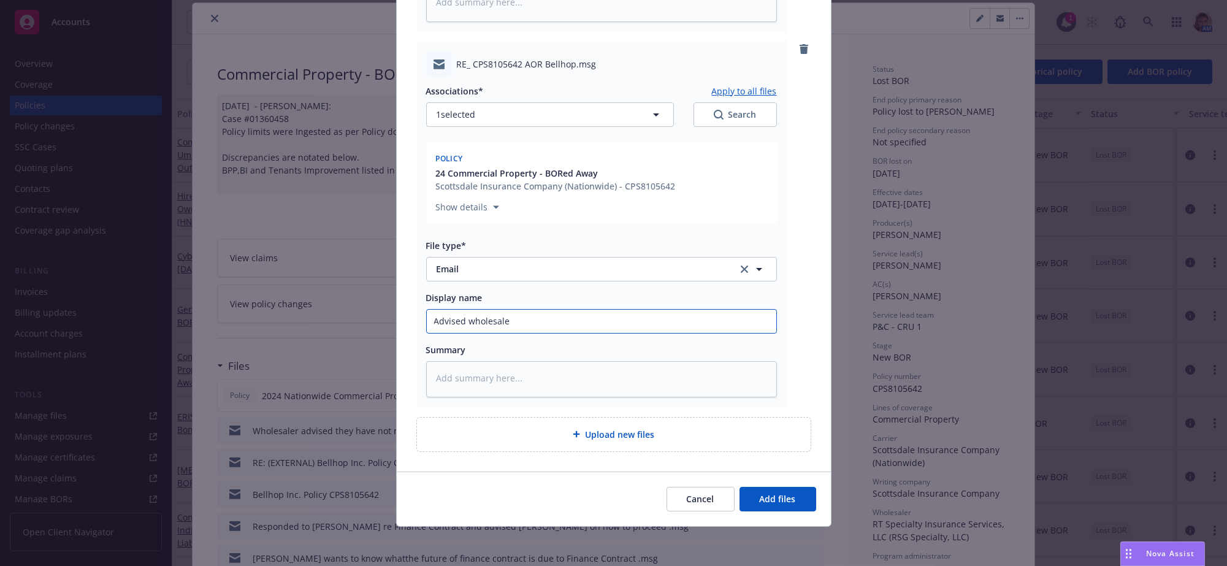
type textarea "x"
type input "Advised wholesaler"
type textarea "x"
type input "Advised wholesaler"
type textarea "x"
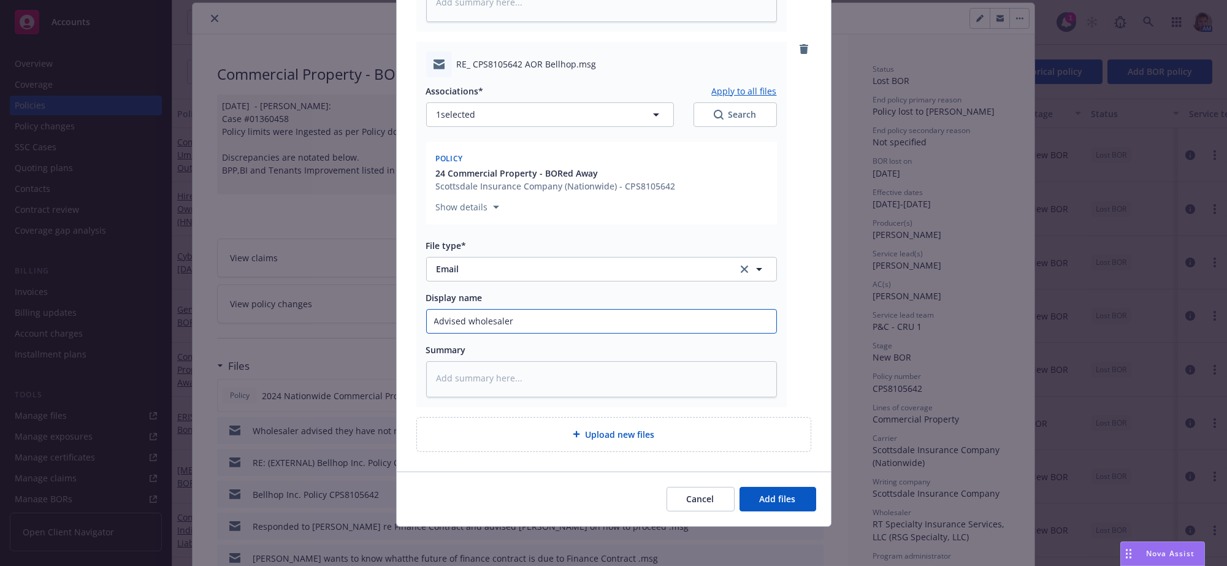
type input "Advised wholesaler t"
type textarea "x"
type input "Advised wholesaler to"
type textarea "x"
type input "Advised wholesaler to"
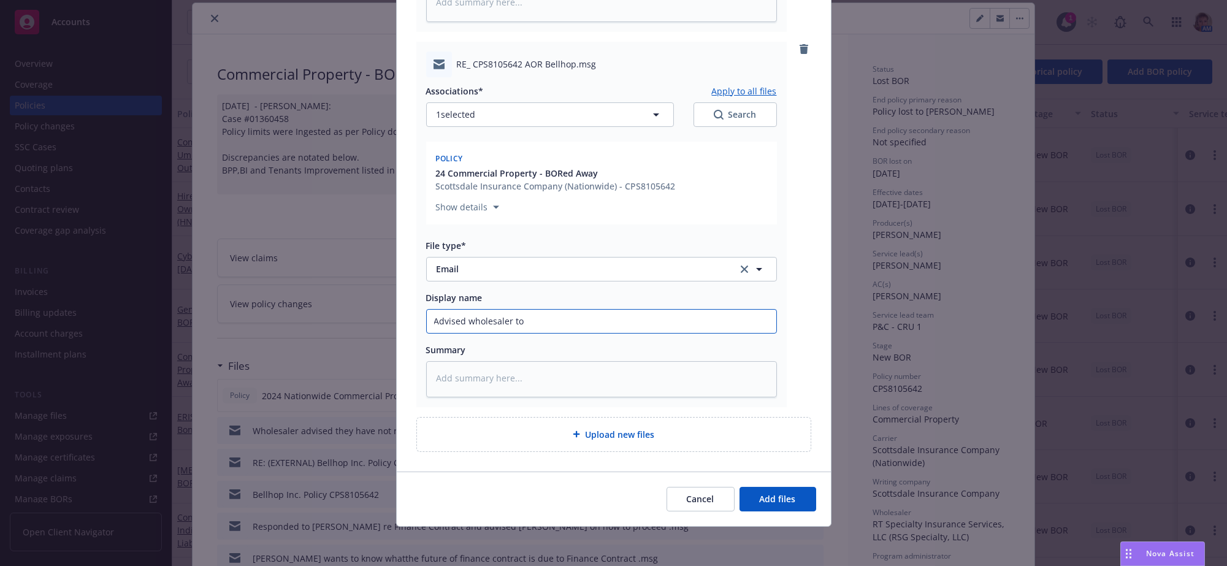
type textarea "x"
type input "Advised wholesaler to r"
type textarea "x"
type input "Advised wholesaler to re"
type textarea "x"
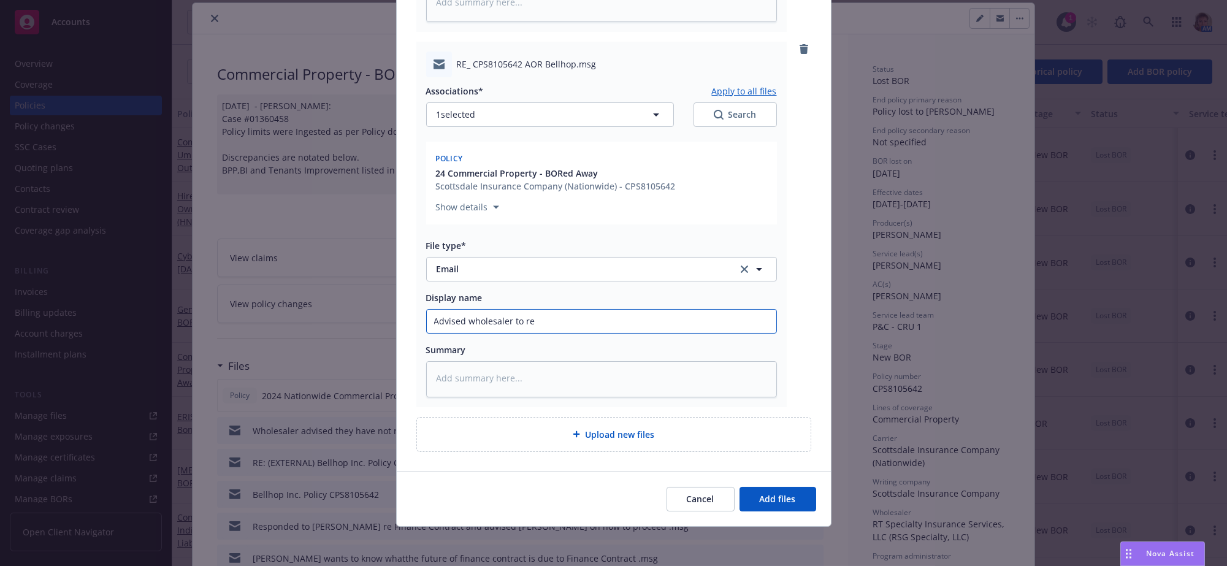
type input "Advised wholesaler to rel"
type textarea "x"
type input "Advised wholesaler to rele"
type textarea "x"
type input "Advised wholesaler to relea"
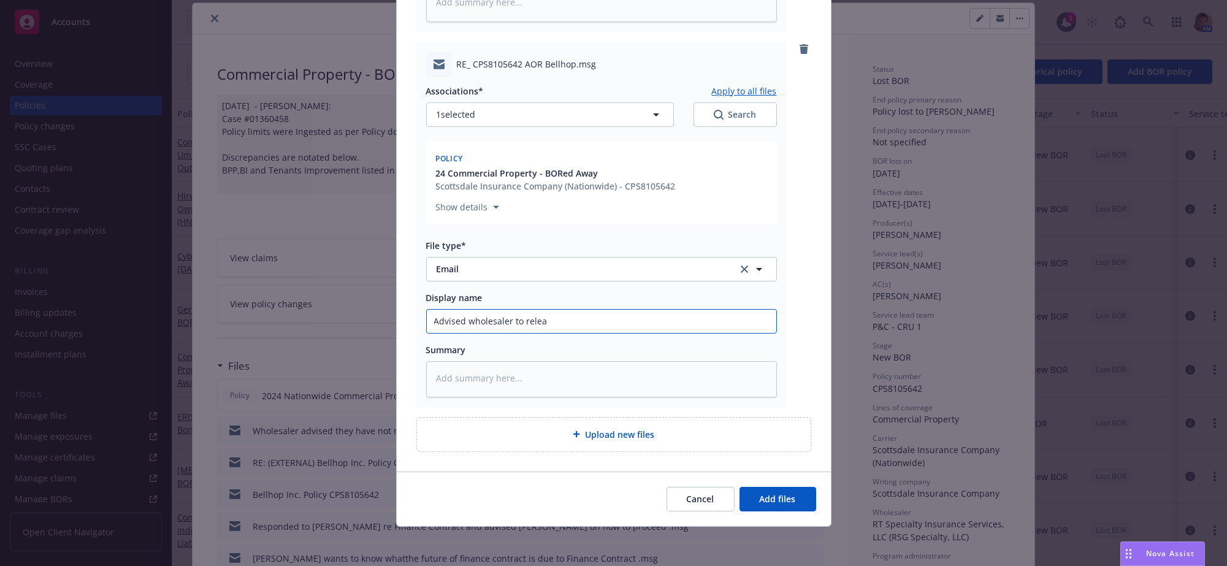
type textarea "x"
type input "Advised wholesaler to releas"
type textarea "x"
type input "Advised wholesaler to release"
type textarea "x"
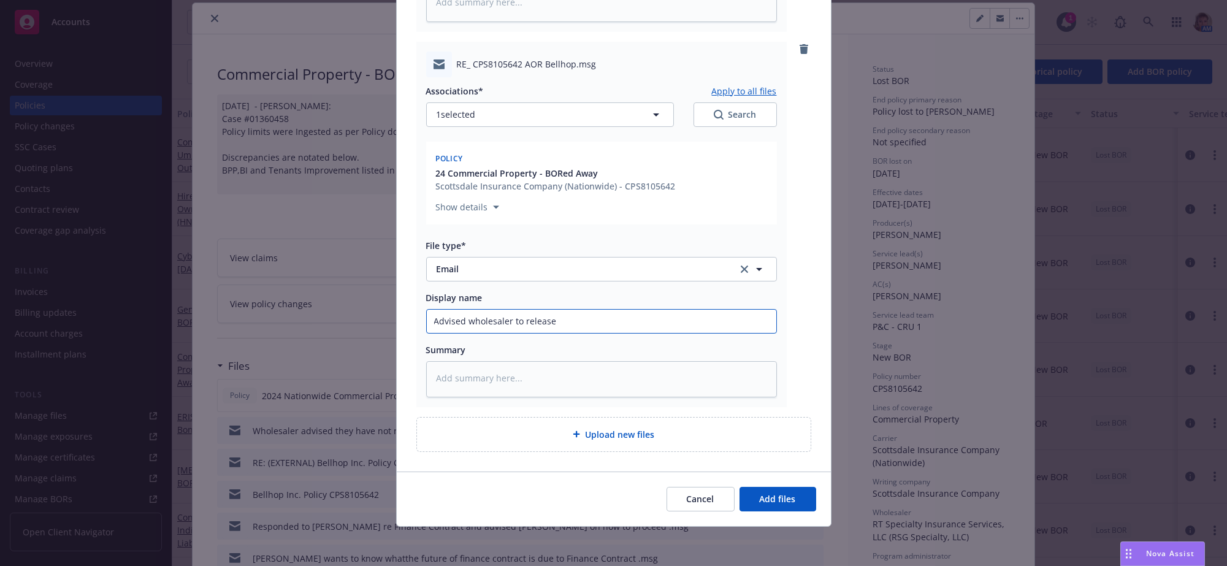
type input "Advised wholesaler to release"
type textarea "x"
type input "Advised wholesaler to release p"
type textarea "x"
type input "Advised wholesaler to release po"
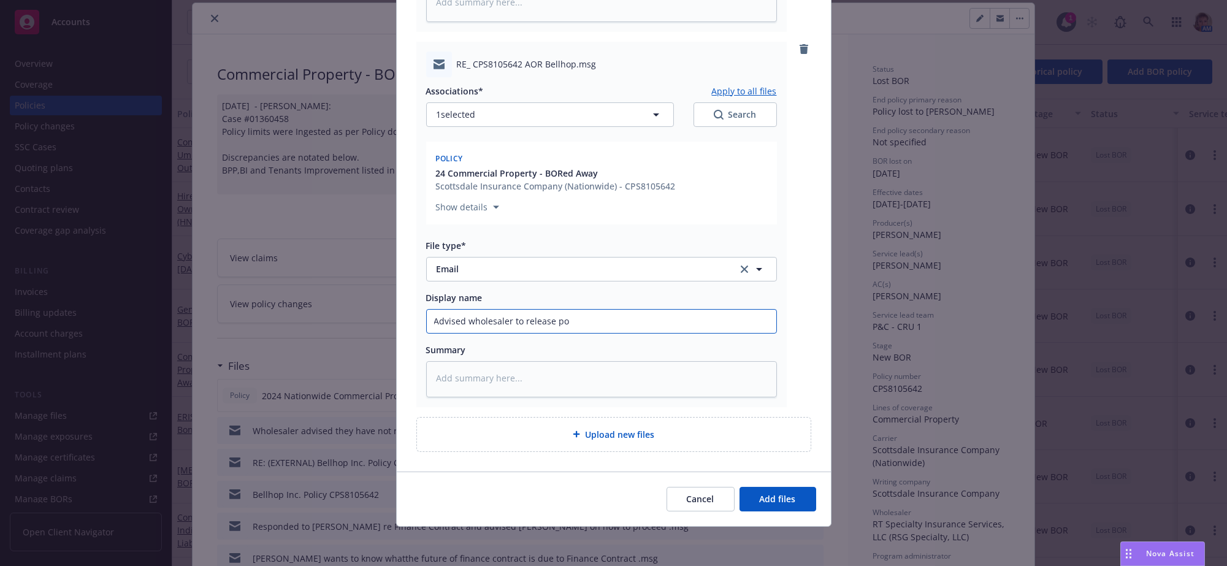
type textarea "x"
type input "Advised wholesaler to release pol"
type textarea "x"
type input "Advised wholesaler to release poli"
type textarea "x"
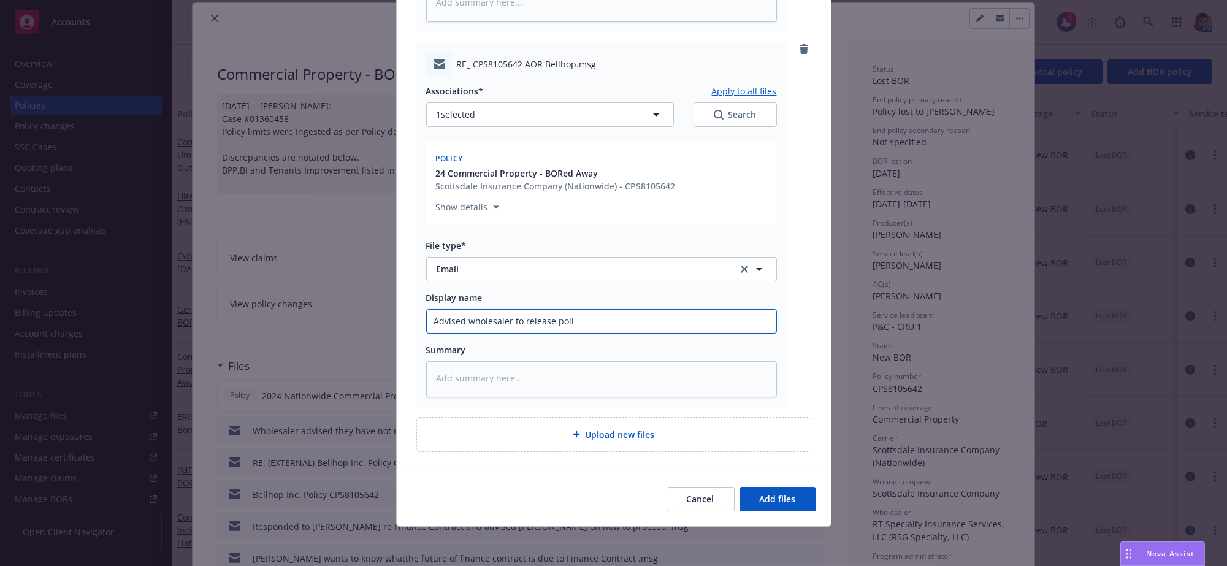
type input "Advised wholesaler to release polic"
type textarea "x"
type input "Advised wholesaler to release policy"
type textarea "x"
type input "Advised wholesaler to release policy"
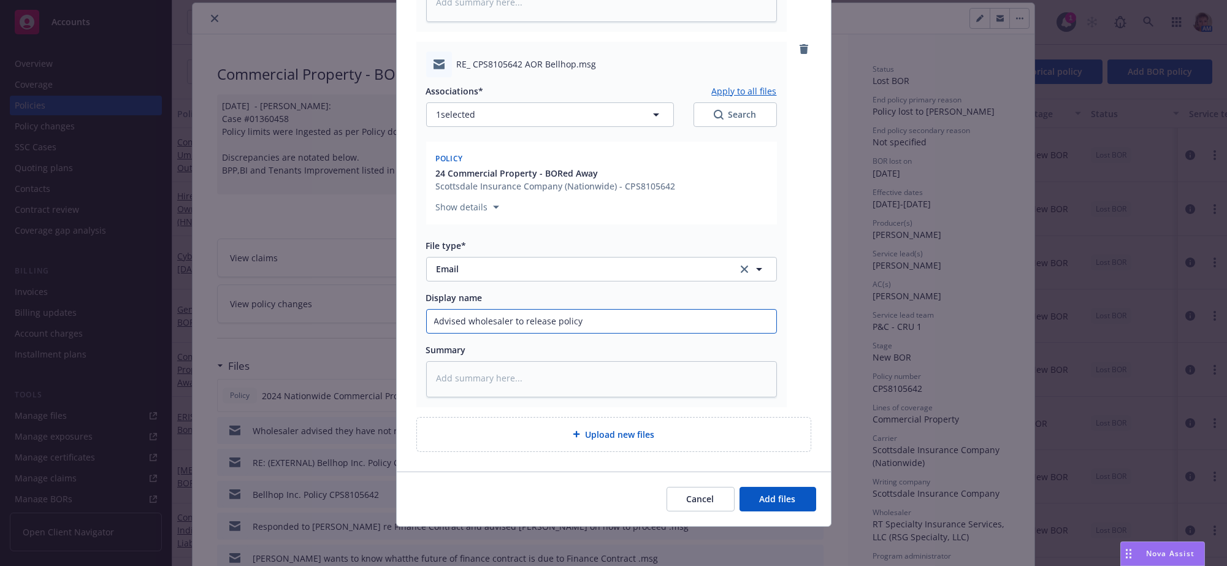
type textarea "x"
type input "Advised wholesaler to release policy t"
type textarea "x"
type input "Advised wholesaler to release policy to"
type textarea "x"
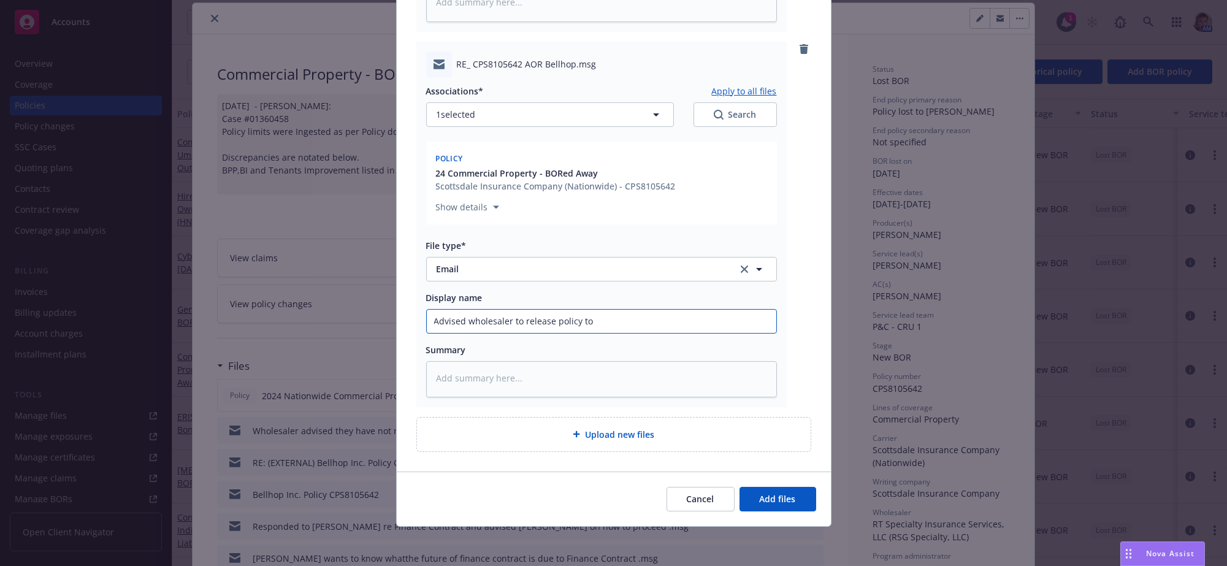
type input "Advised wholesaler to release policy to"
type textarea "x"
type input "Advised wholesaler to release policy to n"
type textarea "x"
type input "Advised wholesaler to release policy to ne"
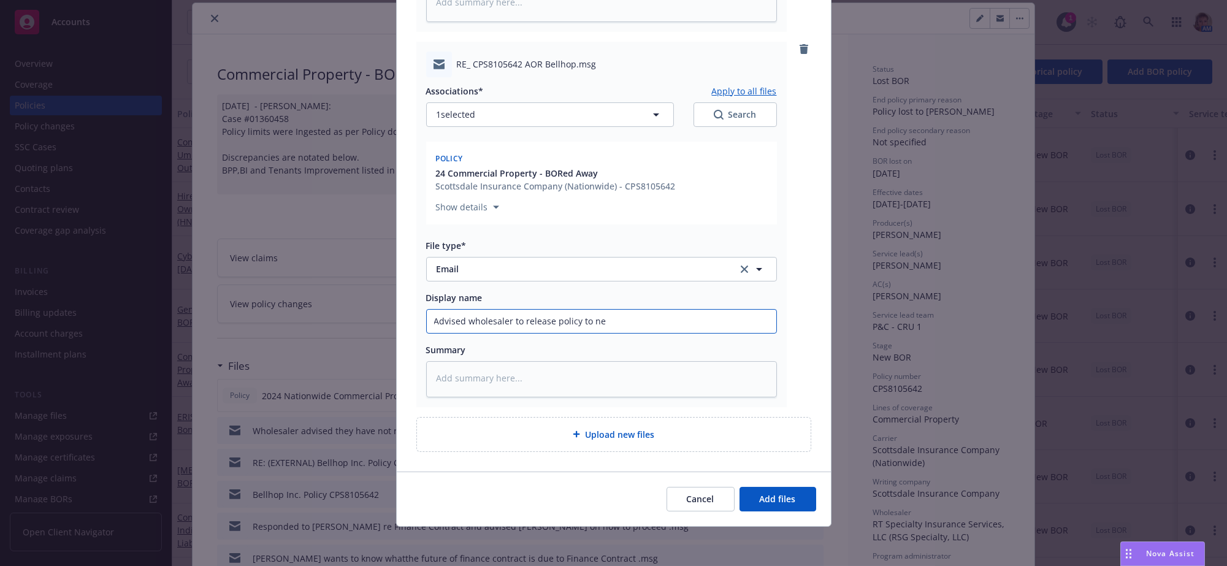
type textarea "x"
type input "Advised wholesaler to release policy to new"
type textarea "x"
type input "Advised wholesaler to release policy to new"
type textarea "x"
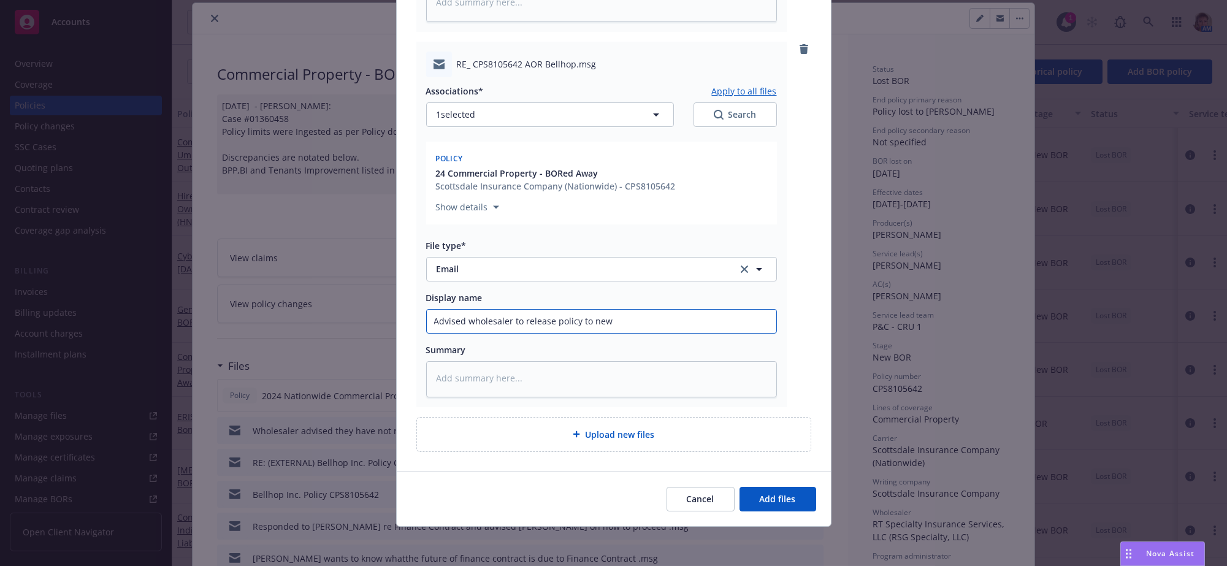
type input "Advised wholesaler to release policy to new b"
type textarea "x"
type input "Advised wholesaler to release policy to new br"
type textarea "x"
type input "Advised wholesaler to release policy to new bro"
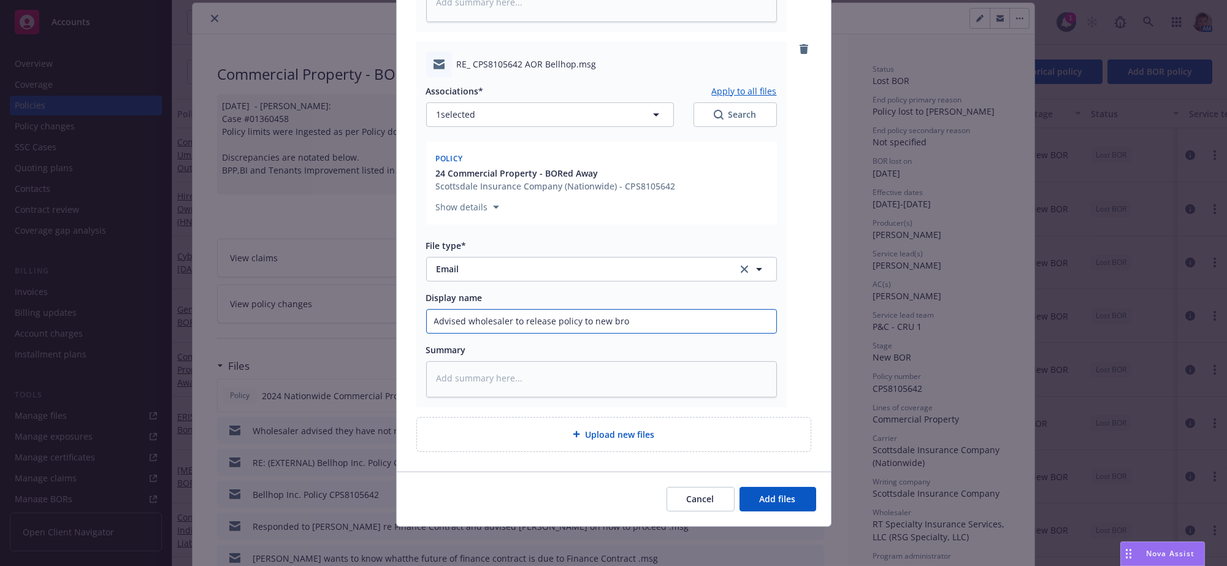
type textarea "x"
type input "Advised wholesaler to release policy to new brok"
type textarea "x"
type input "Advised wholesaler to release policy to new broke"
type textarea "x"
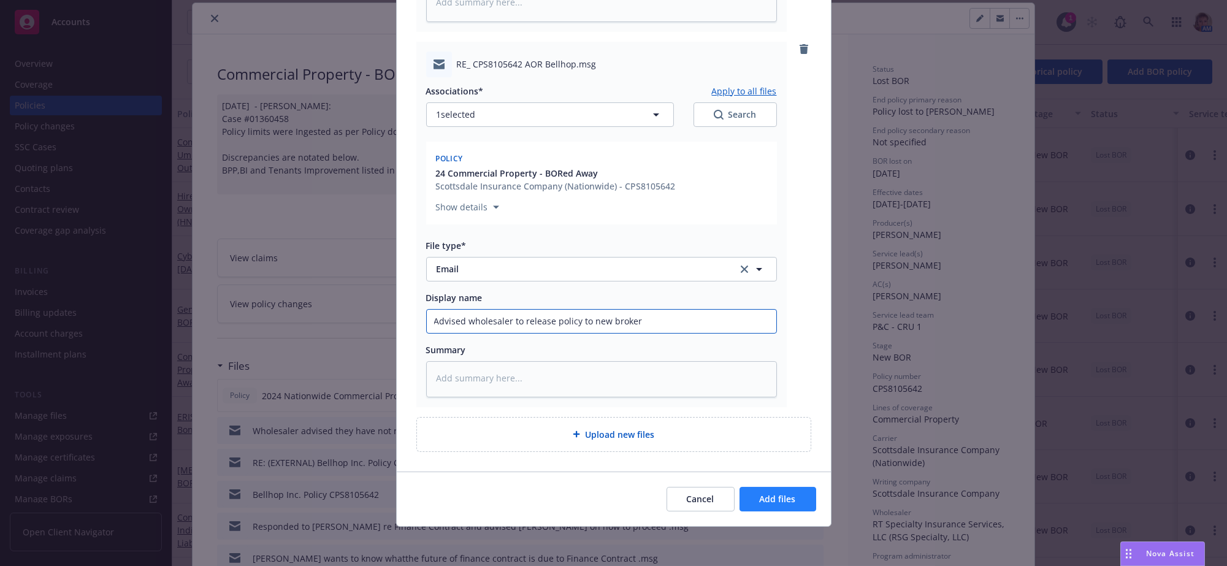
type input "Advised wholesaler to release policy to new broker"
click at [743, 507] on button "Add files" at bounding box center [778, 499] width 77 height 25
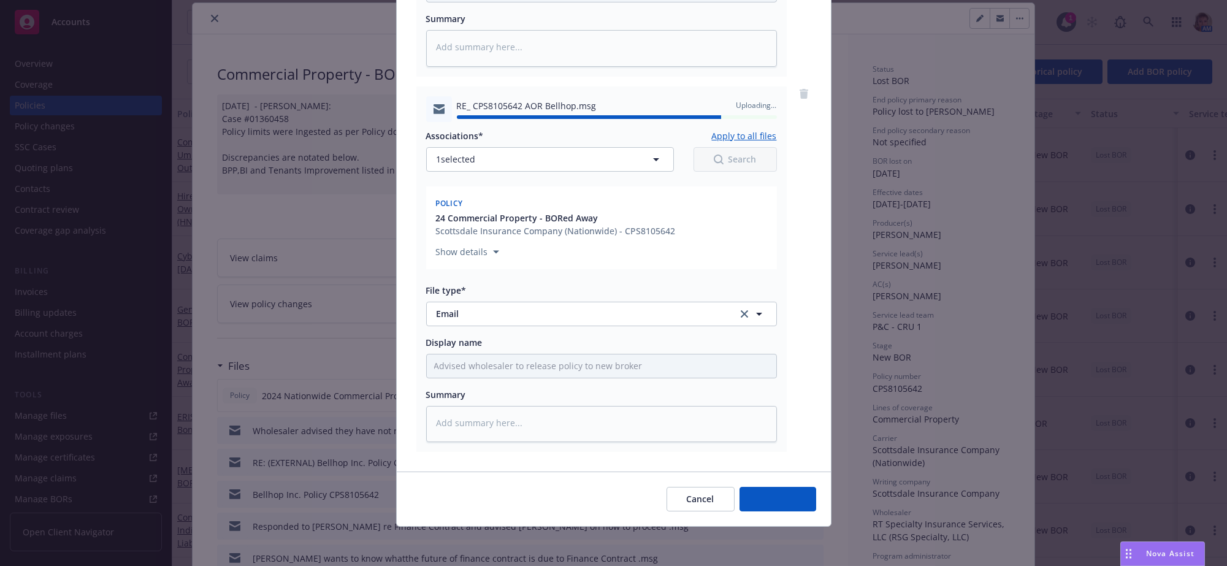
type textarea "x"
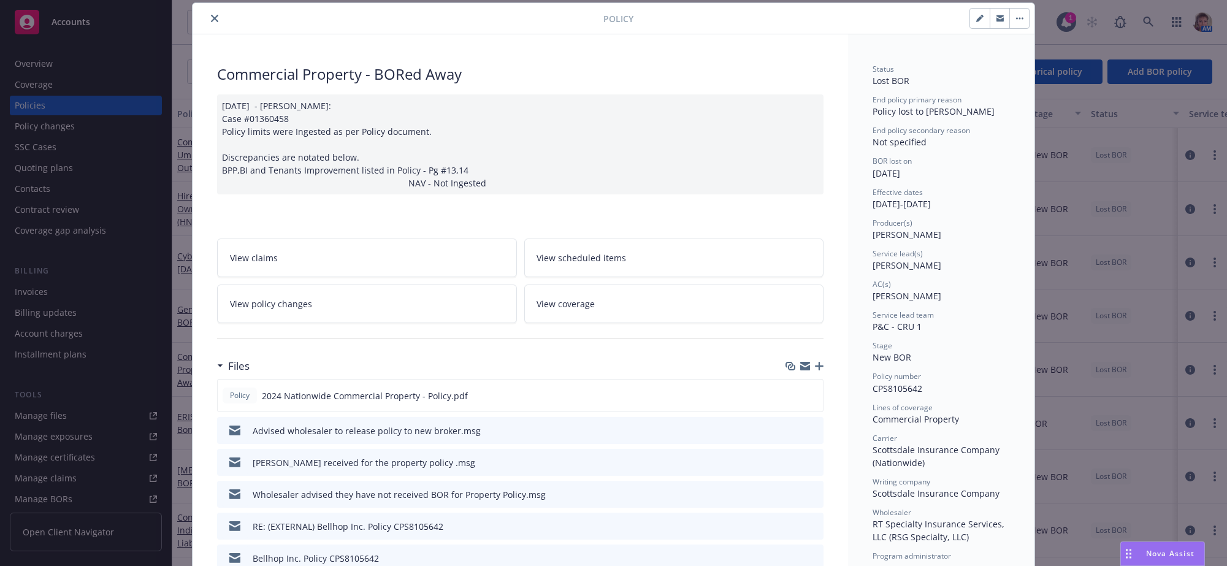
drag, startPoint x: 215, startPoint y: 17, endPoint x: 218, endPoint y: 24, distance: 8.2
click at [215, 17] on icon "close" at bounding box center [214, 18] width 7 height 7
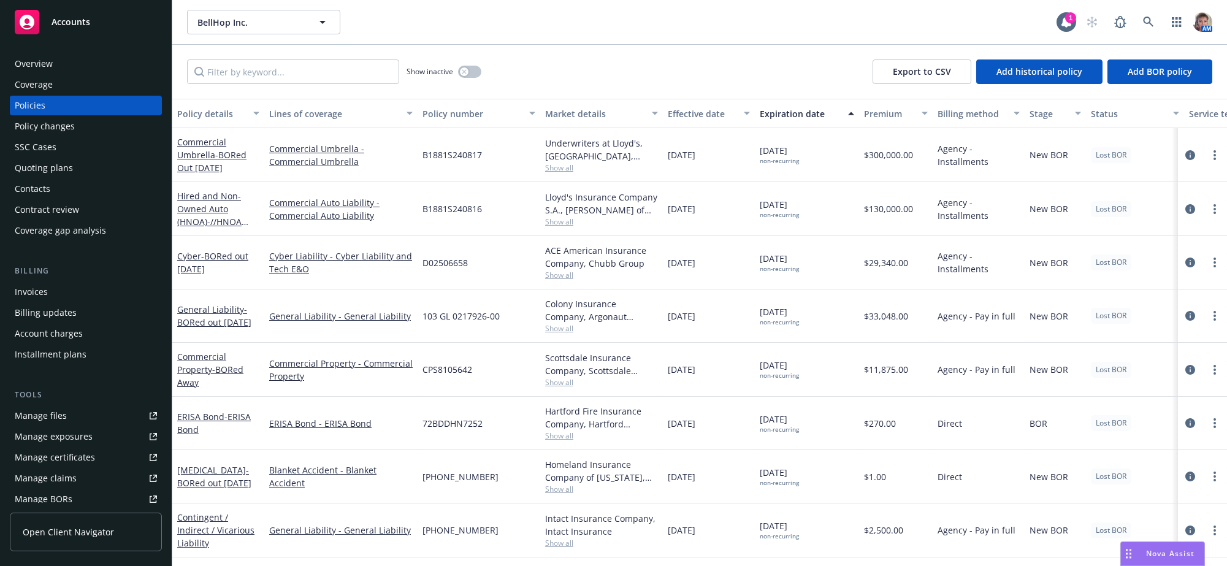
click at [34, 65] on div "Overview" at bounding box center [34, 64] width 38 height 20
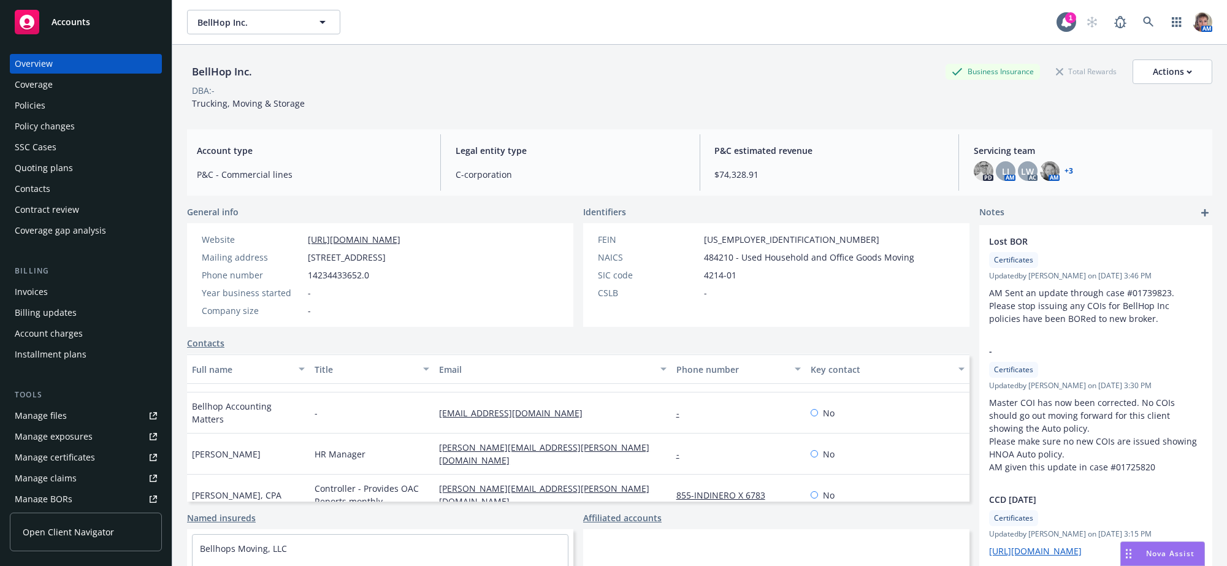
scroll to position [221, 0]
